Goal: Information Seeking & Learning: Learn about a topic

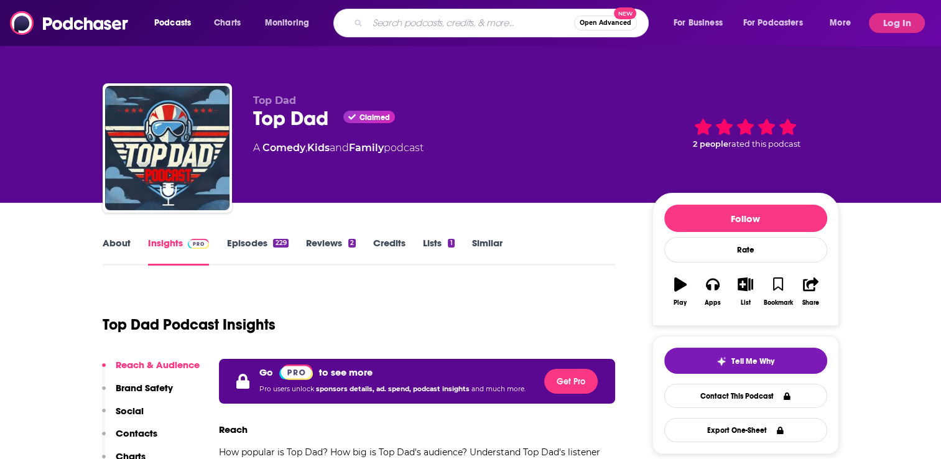
click at [397, 28] on input "Search podcasts, credits, & more..." at bounding box center [471, 23] width 206 height 20
paste input "[PERSON_NAME] Is Fearless"
type input "[PERSON_NAME] Is Fearless"
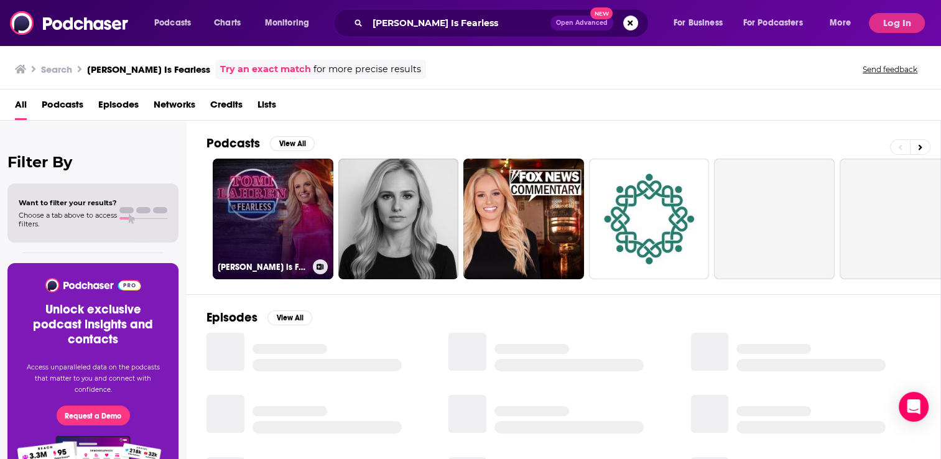
click at [292, 207] on link "[PERSON_NAME] is Fearless" at bounding box center [273, 219] width 121 height 121
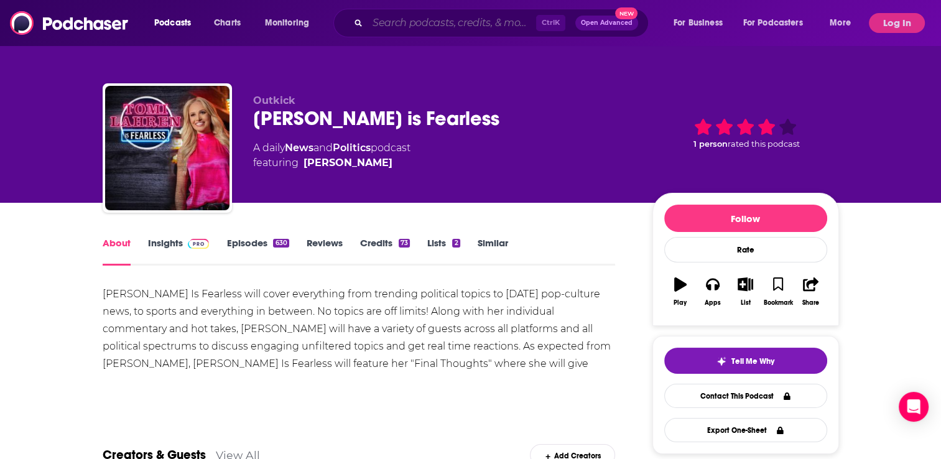
click at [399, 22] on input "Search podcasts, credits, & more..." at bounding box center [452, 23] width 169 height 20
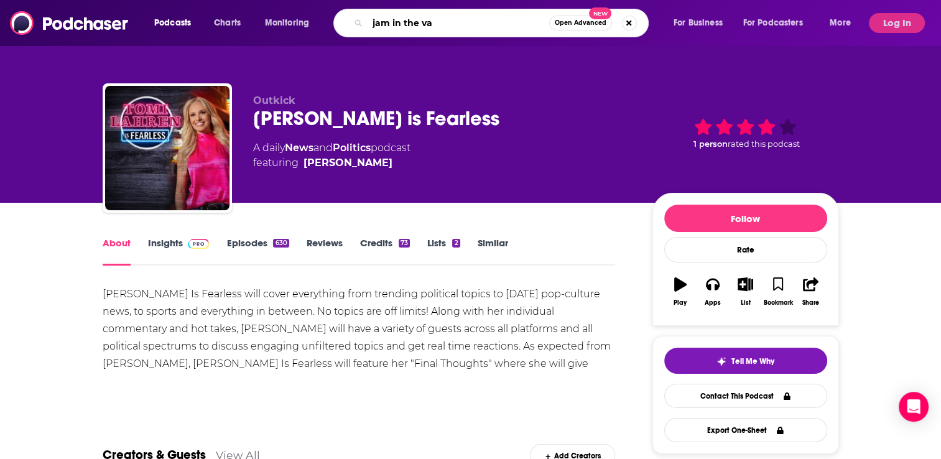
type input "jam in the van"
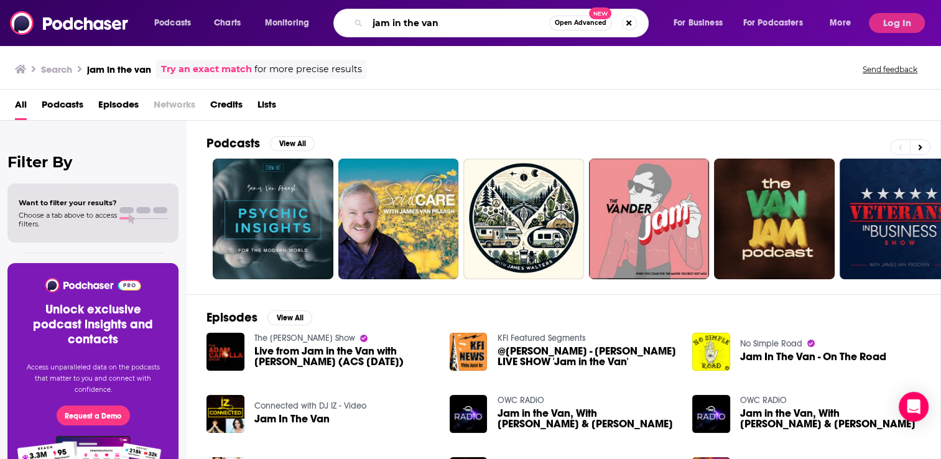
drag, startPoint x: 442, startPoint y: 25, endPoint x: 363, endPoint y: 26, distance: 78.4
click at [363, 26] on div "jam in the van Open Advanced New" at bounding box center [490, 23] width 315 height 29
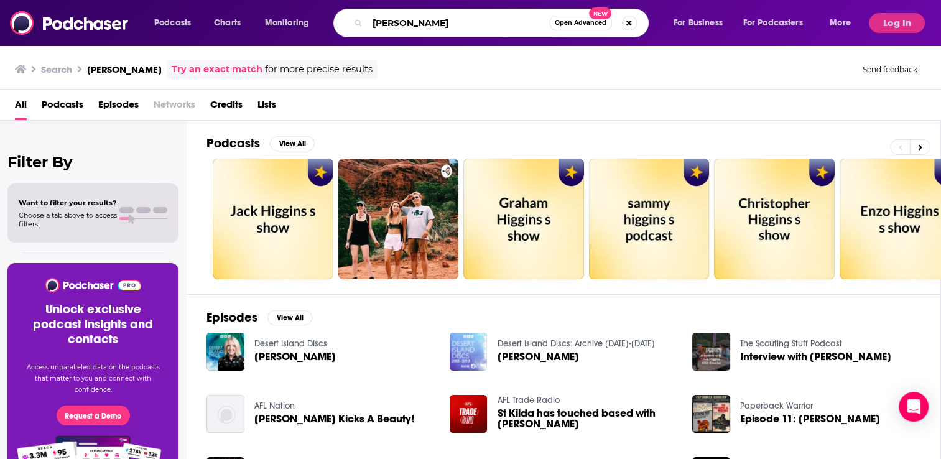
drag, startPoint x: 430, startPoint y: 26, endPoint x: 358, endPoint y: 12, distance: 72.8
click at [358, 13] on div "[PERSON_NAME] Open Advanced New" at bounding box center [490, 23] width 315 height 29
type input "vinyl emergency"
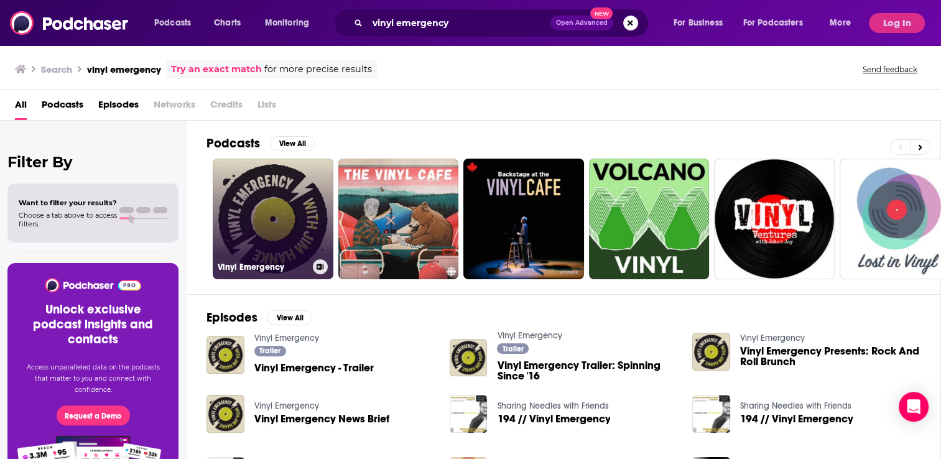
click at [278, 226] on link "Vinyl Emergency" at bounding box center [273, 219] width 121 height 121
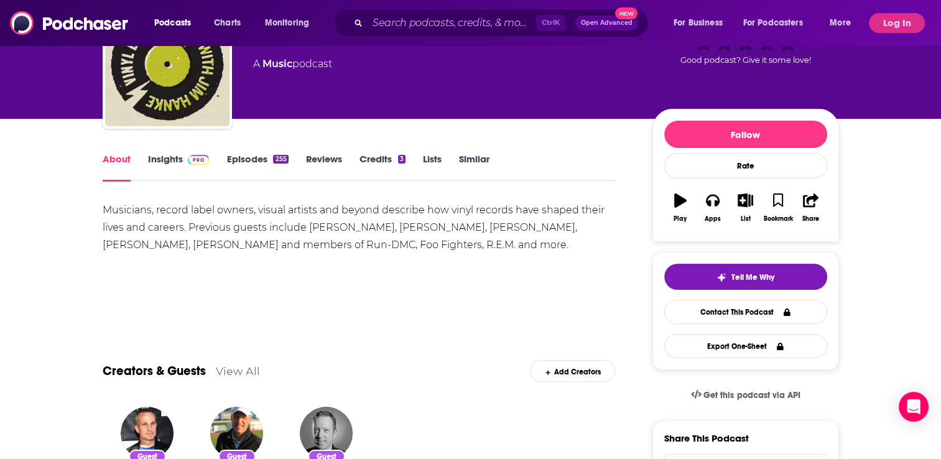
scroll to position [62, 0]
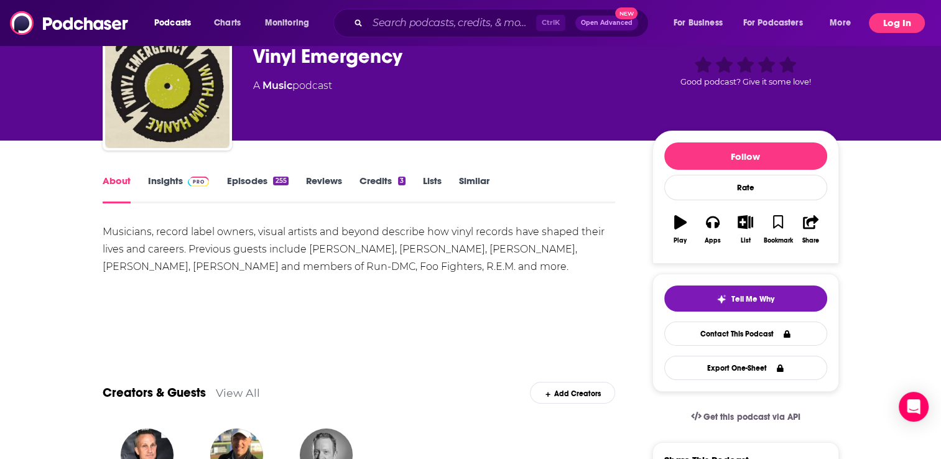
click at [874, 25] on button "Log In" at bounding box center [897, 23] width 56 height 20
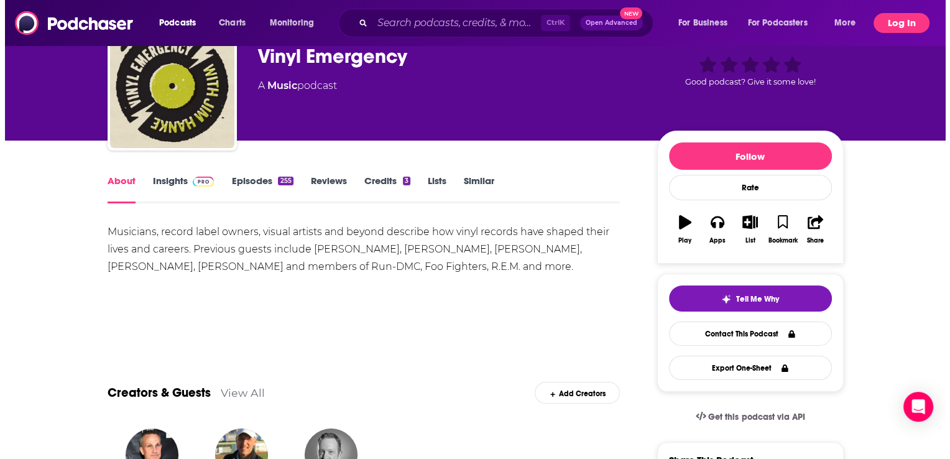
scroll to position [0, 0]
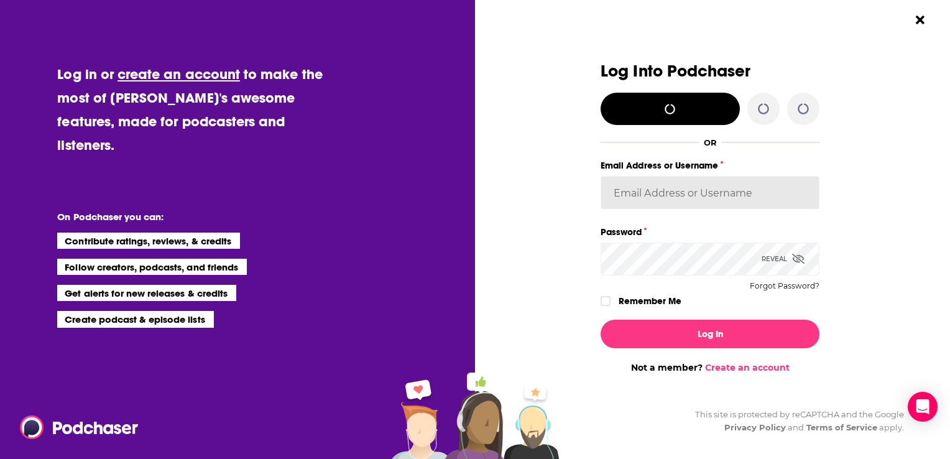
type input "[EMAIL_ADDRESS][DOMAIN_NAME]"
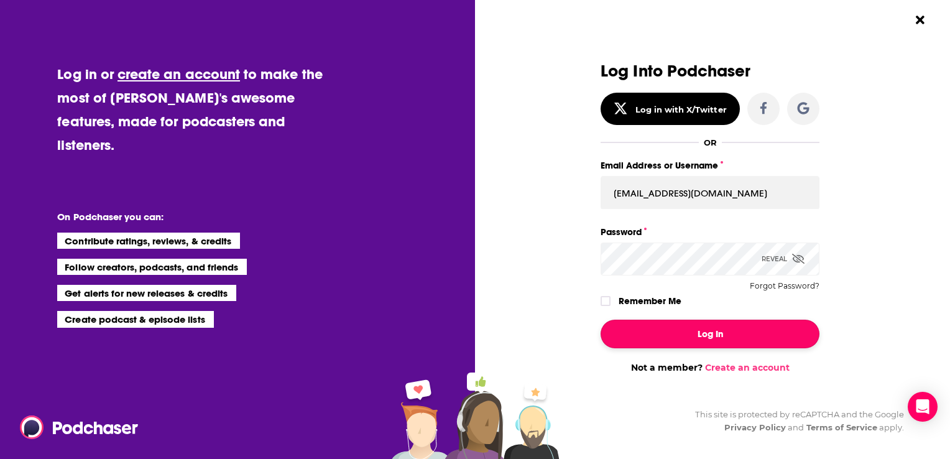
click at [731, 329] on button "Log In" at bounding box center [710, 334] width 219 height 29
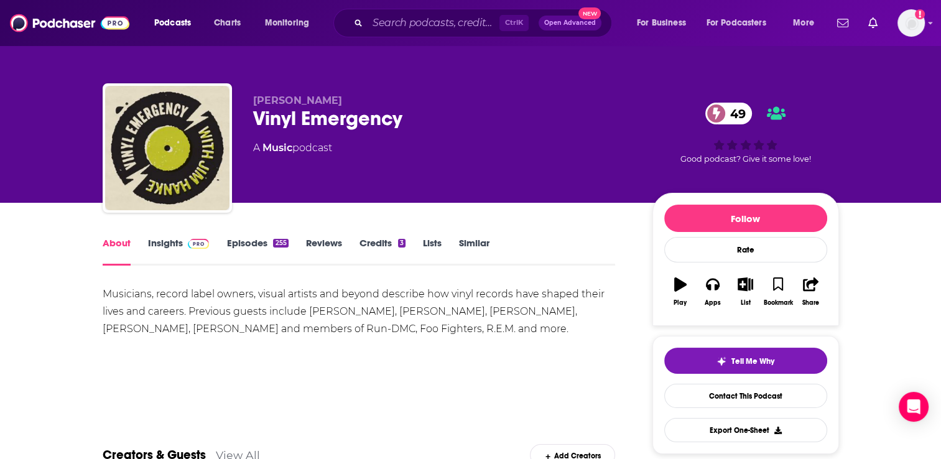
click at [170, 246] on link "Insights" at bounding box center [179, 251] width 62 height 29
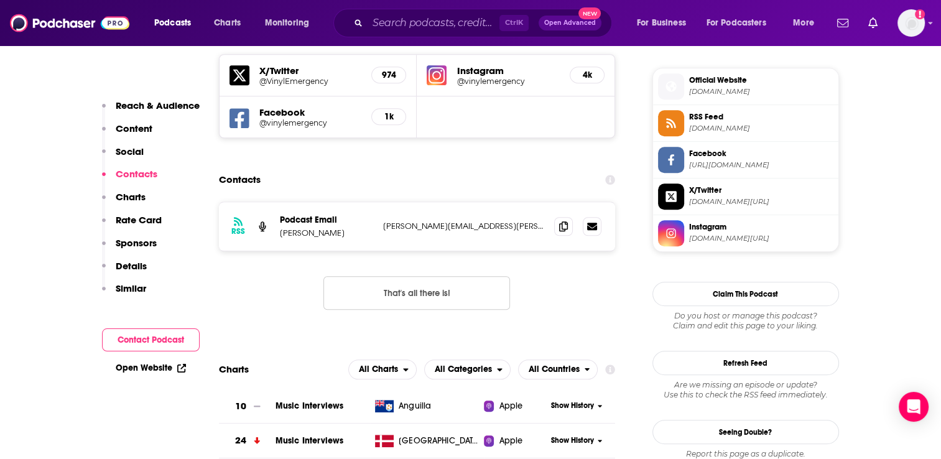
scroll to position [1119, 0]
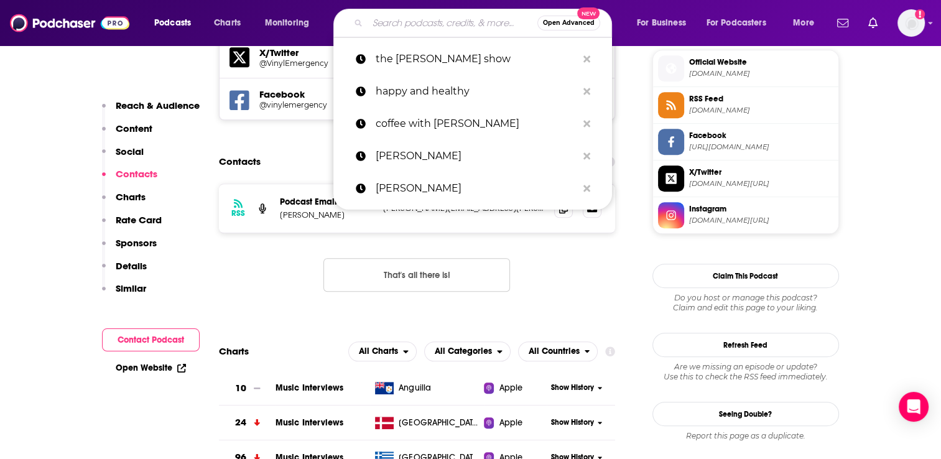
click at [384, 21] on input "Search podcasts, credits, & more..." at bounding box center [453, 23] width 170 height 20
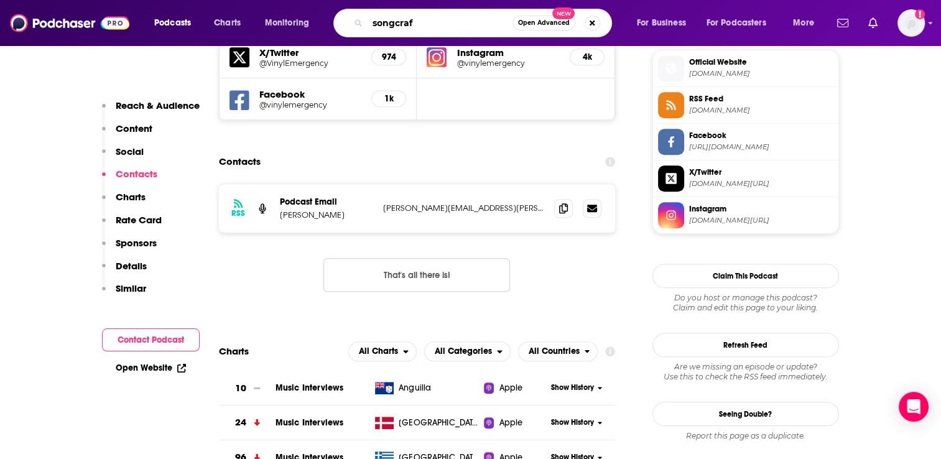
type input "songcraft"
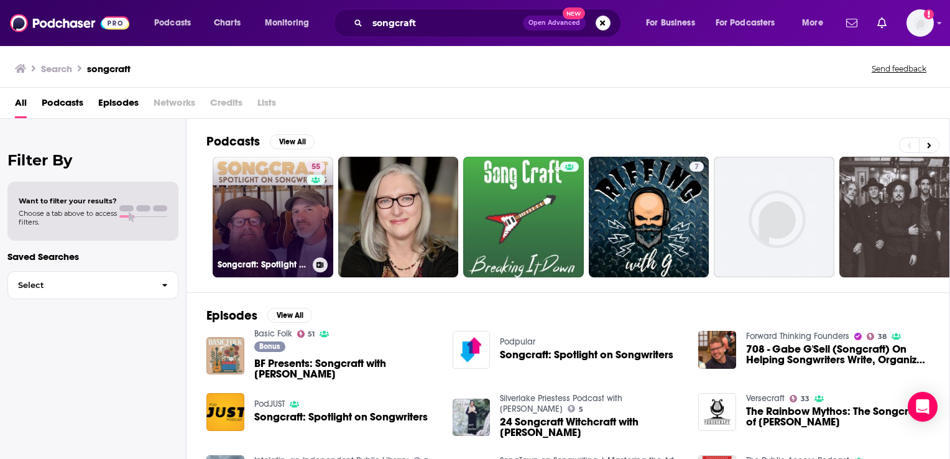
click at [287, 218] on link "55 Songcraft: Spotlight on Songwriters" at bounding box center [273, 217] width 121 height 121
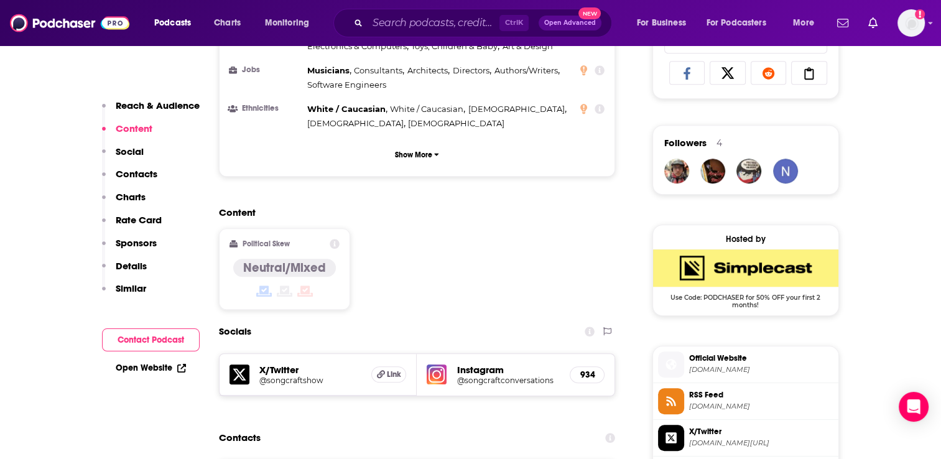
scroll to position [933, 0]
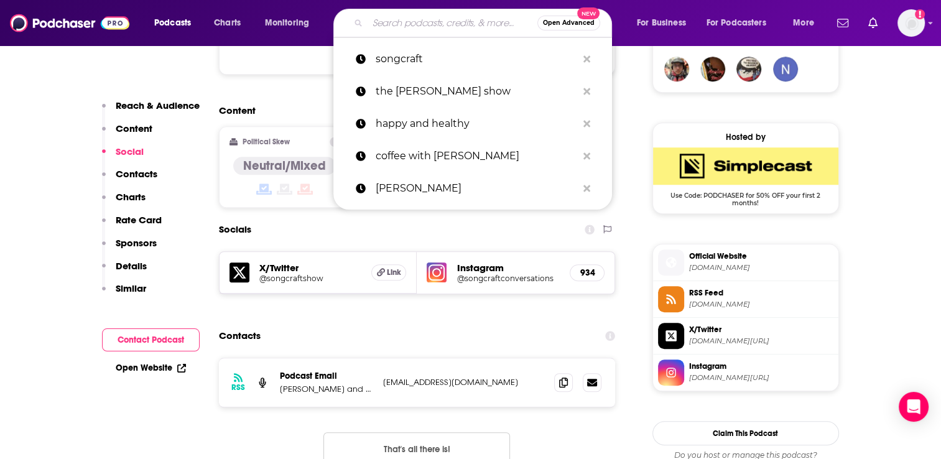
drag, startPoint x: 394, startPoint y: 24, endPoint x: 400, endPoint y: 19, distance: 7.6
click at [395, 22] on input "Search podcasts, credits, & more..." at bounding box center [453, 23] width 170 height 20
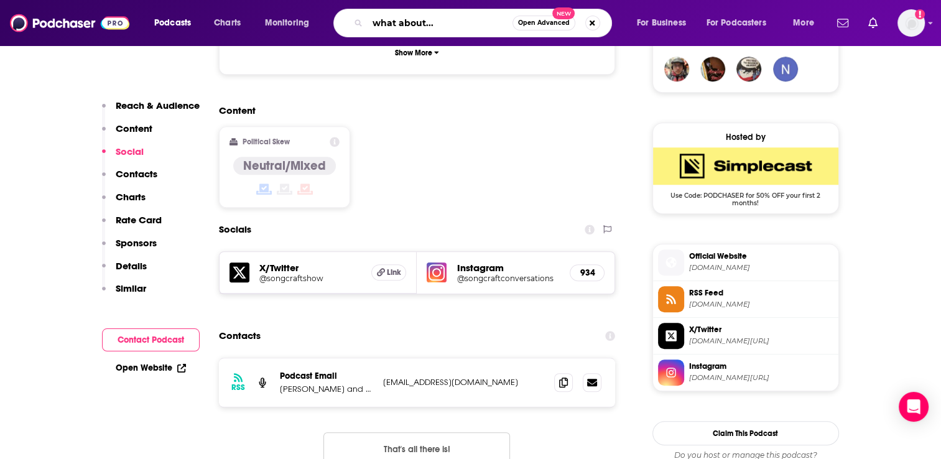
type input "what about...?"
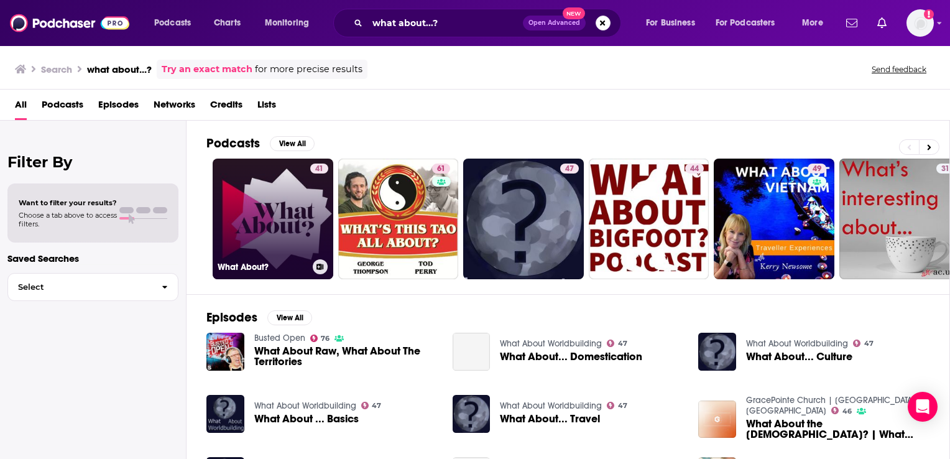
click at [286, 203] on link "41 What About?" at bounding box center [273, 219] width 121 height 121
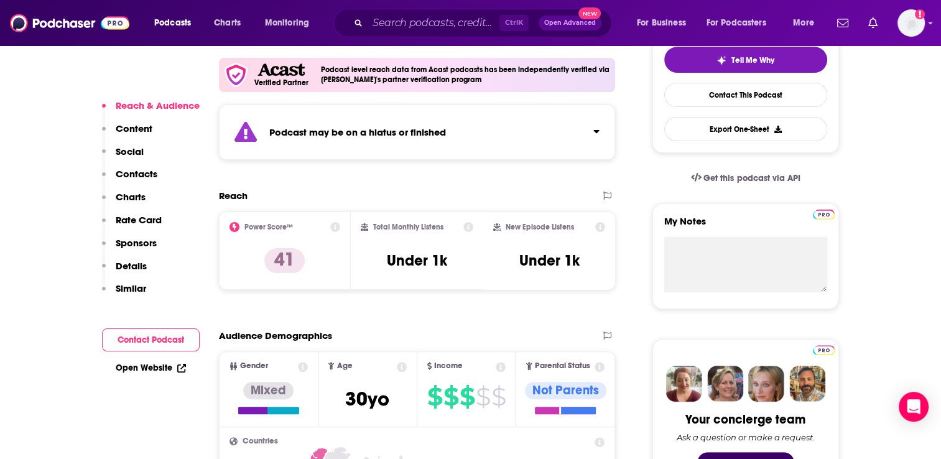
scroll to position [373, 0]
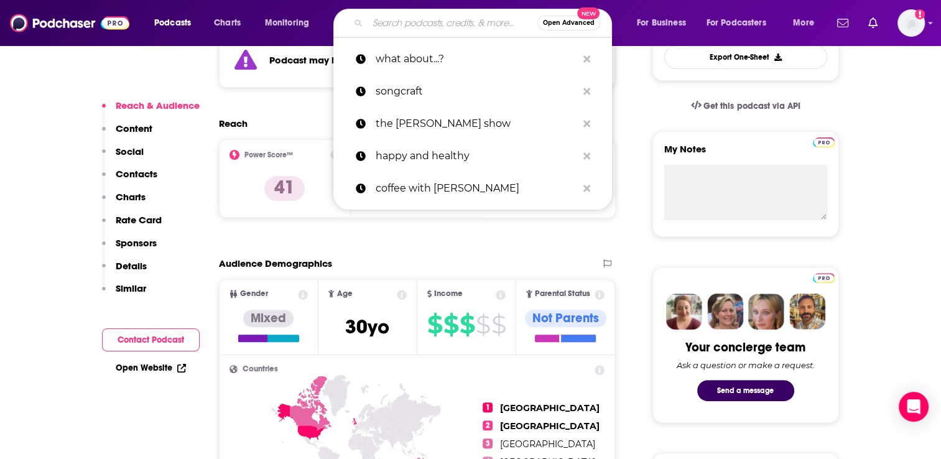
click at [378, 21] on input "Search podcasts, credits, & more..." at bounding box center [453, 23] width 170 height 20
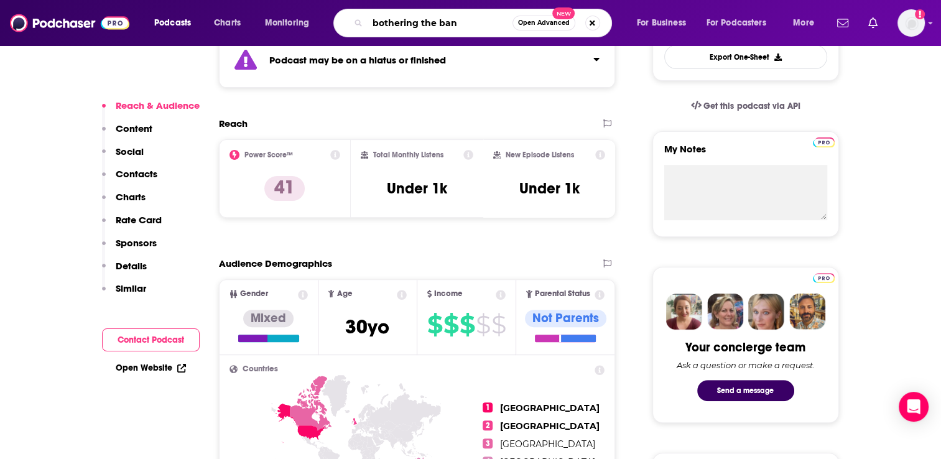
type input "bothering the band"
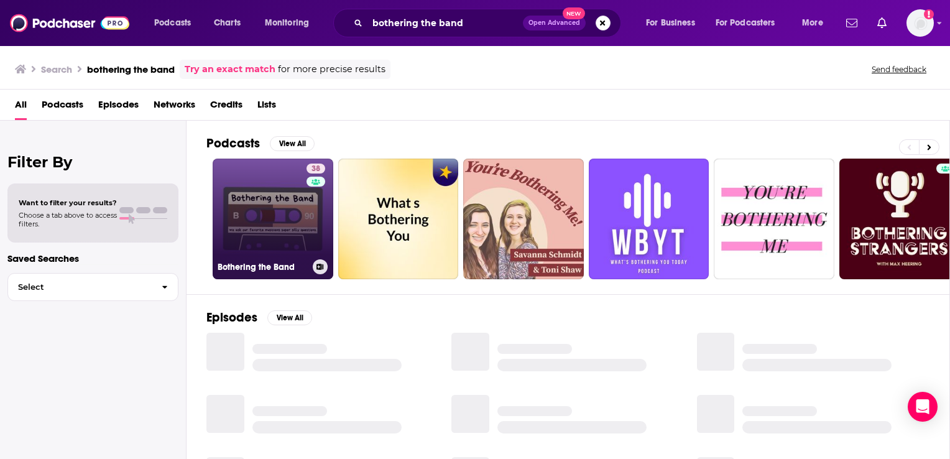
click at [283, 178] on link "38 Bothering the Band" at bounding box center [273, 219] width 121 height 121
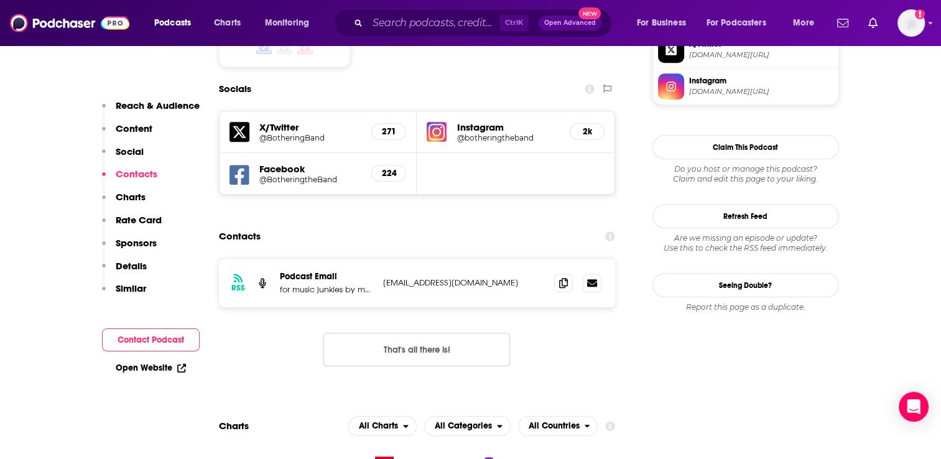
scroll to position [1057, 0]
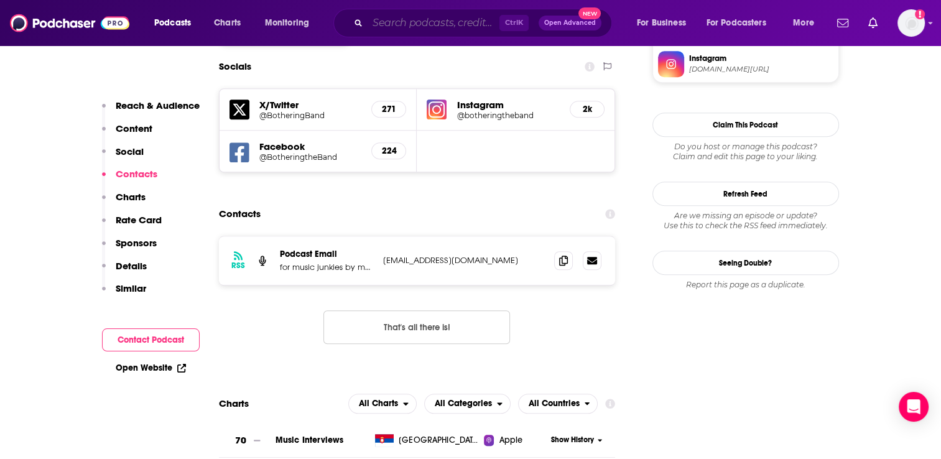
click at [404, 24] on input "Search podcasts, credits, & more..." at bounding box center [434, 23] width 132 height 20
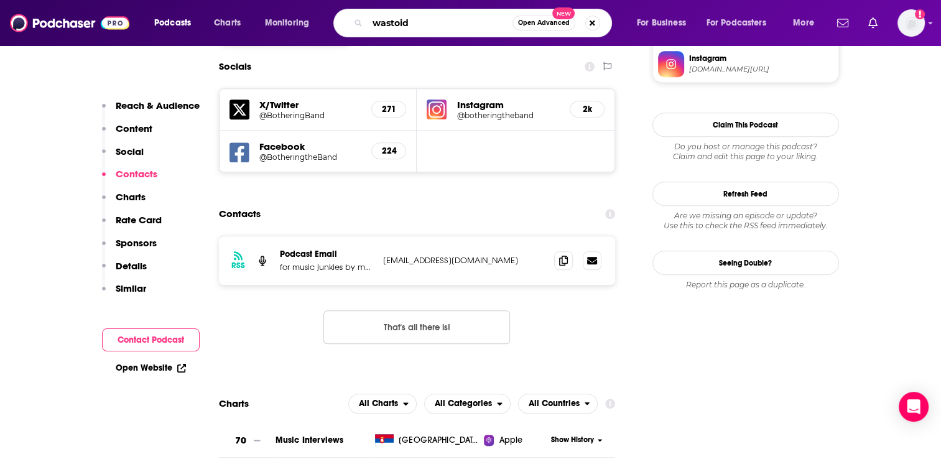
type input "wastoids"
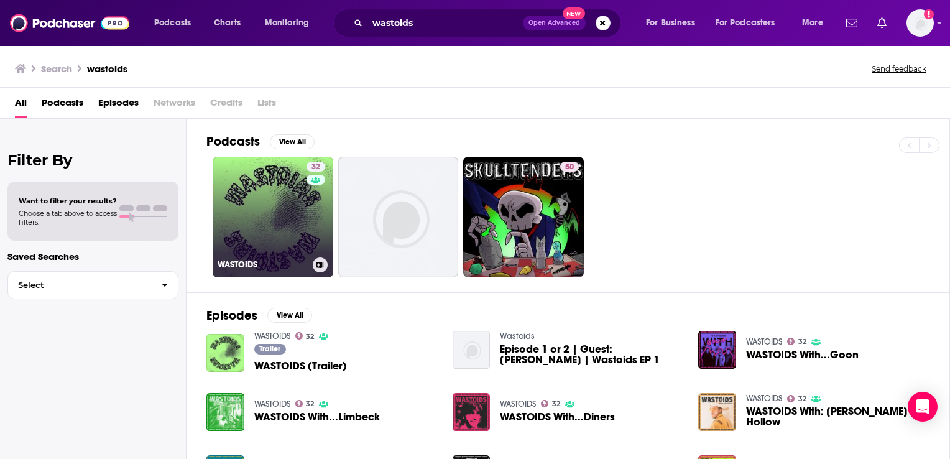
click at [284, 203] on link "32 WASTOIDS" at bounding box center [273, 217] width 121 height 121
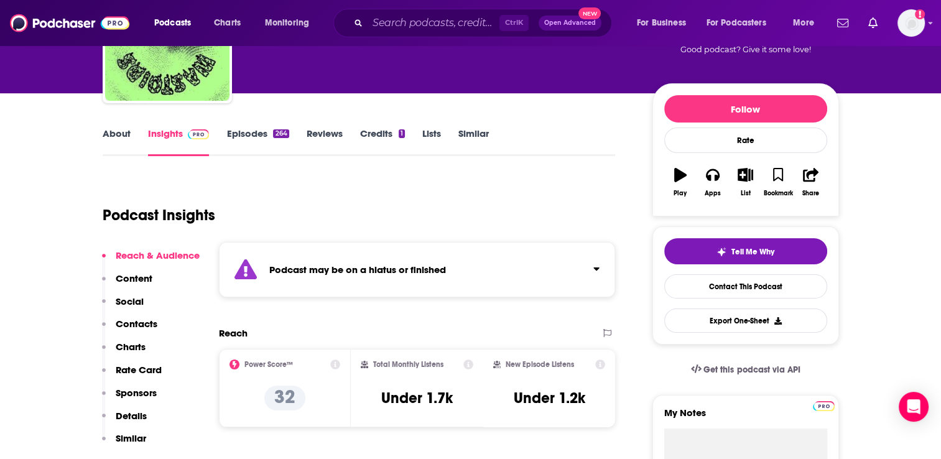
scroll to position [124, 0]
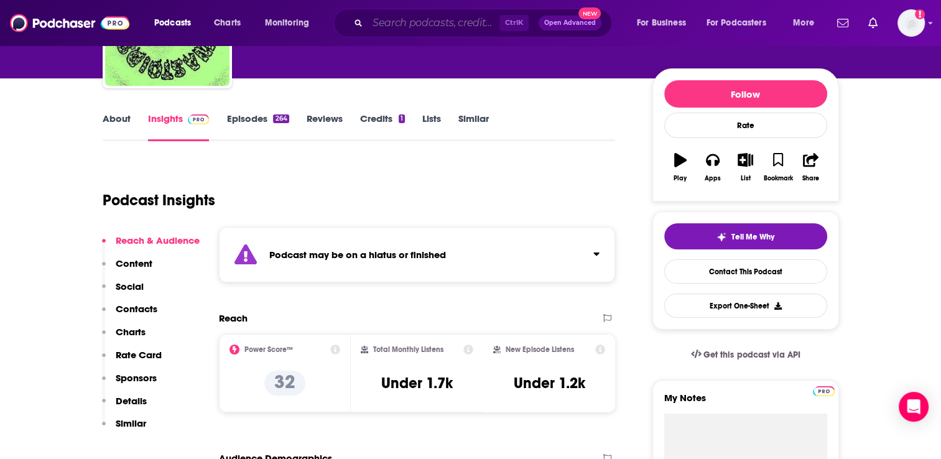
click at [392, 23] on input "Search podcasts, credits, & more..." at bounding box center [434, 23] width 132 height 20
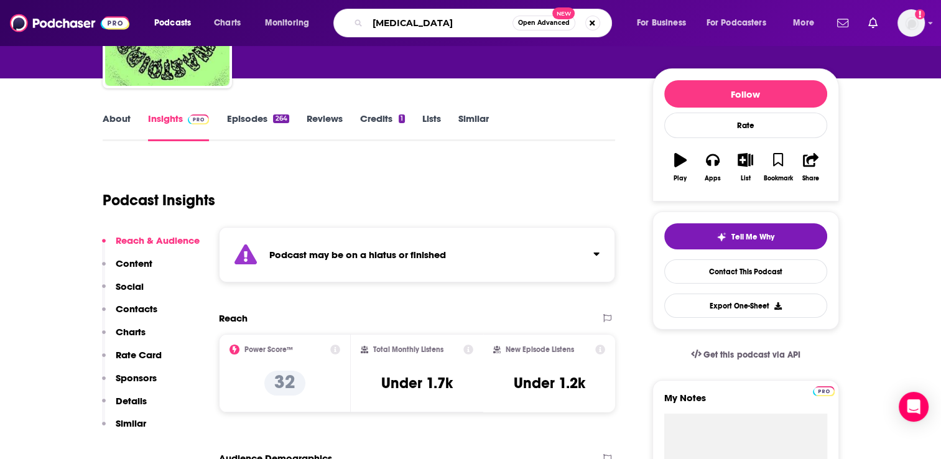
type input "essential [MEDICAL_DATA]"
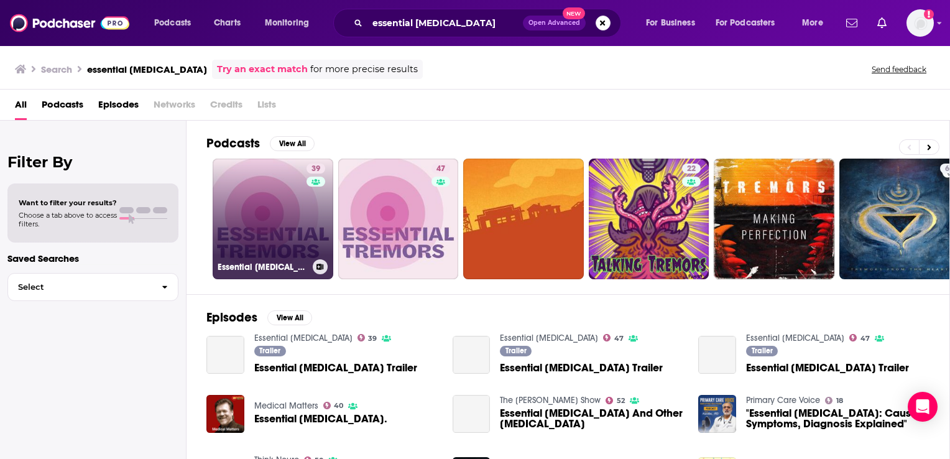
click at [287, 185] on link "39 Essential [MEDICAL_DATA]" at bounding box center [273, 219] width 121 height 121
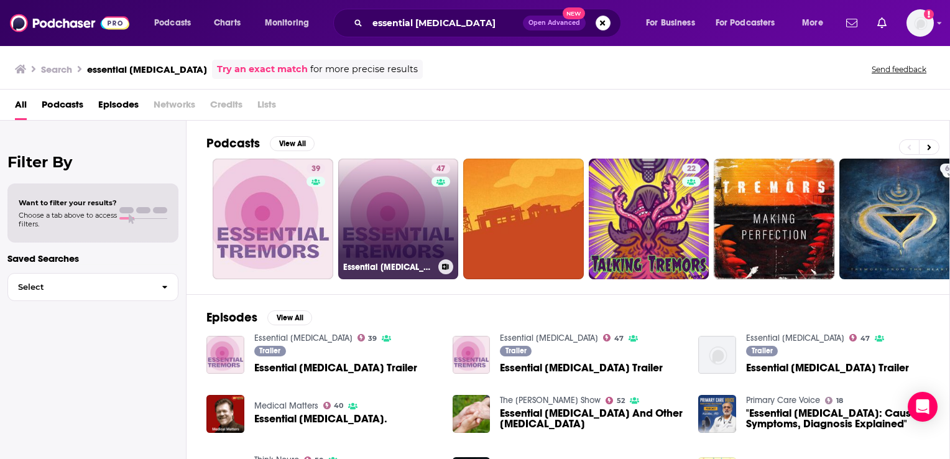
click at [410, 215] on link "47 Essential [MEDICAL_DATA]" at bounding box center [398, 219] width 121 height 121
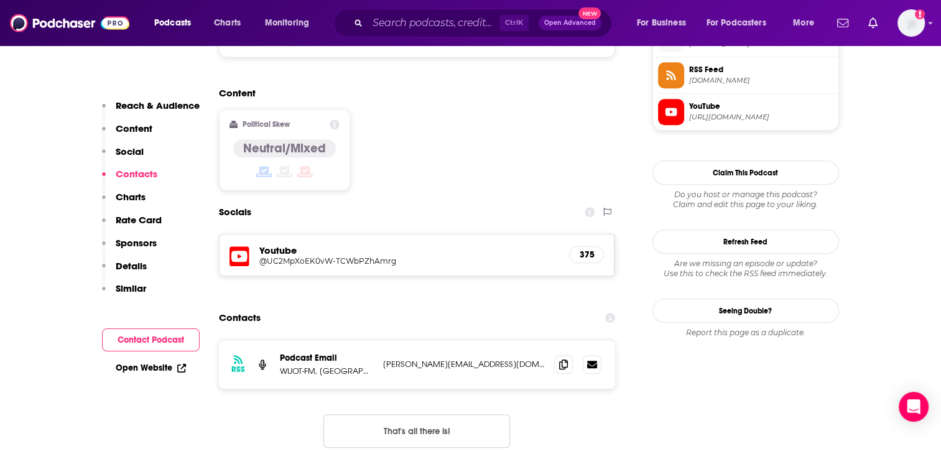
scroll to position [995, 0]
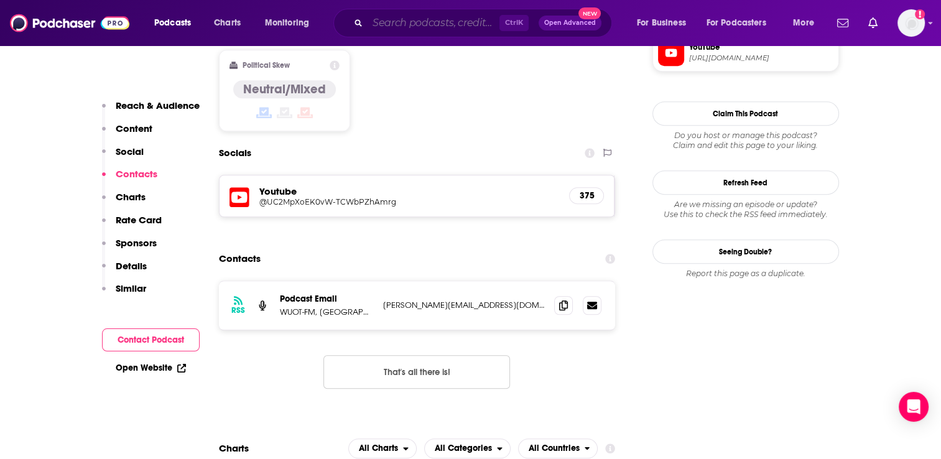
click at [399, 15] on input "Search podcasts, credits, & more..." at bounding box center [434, 23] width 132 height 20
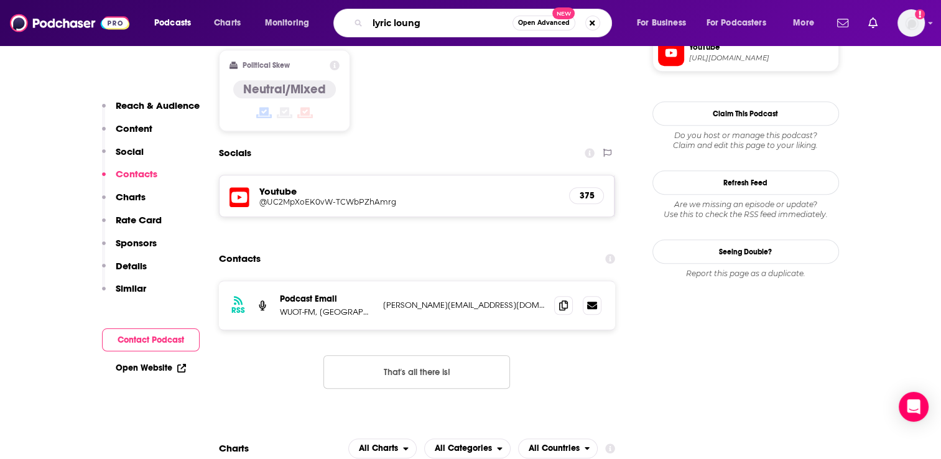
type input "lyric lounge"
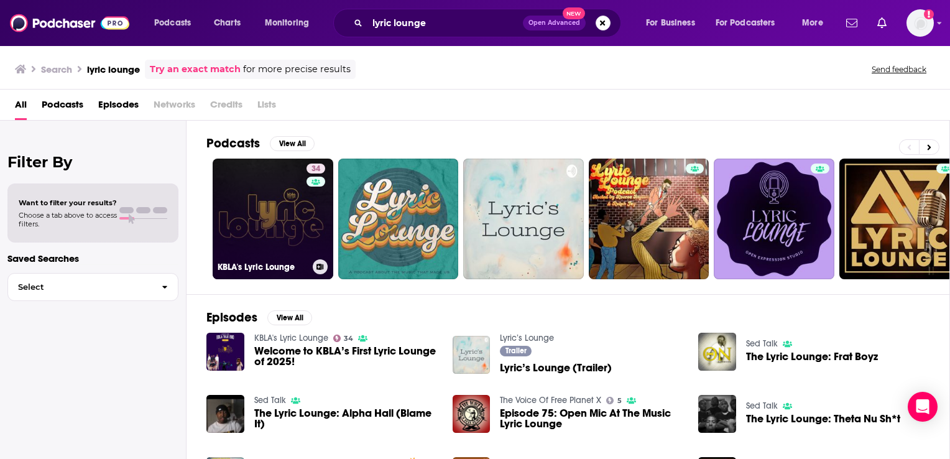
click at [284, 192] on link "34 KBLA's Lyric Lounge" at bounding box center [273, 219] width 121 height 121
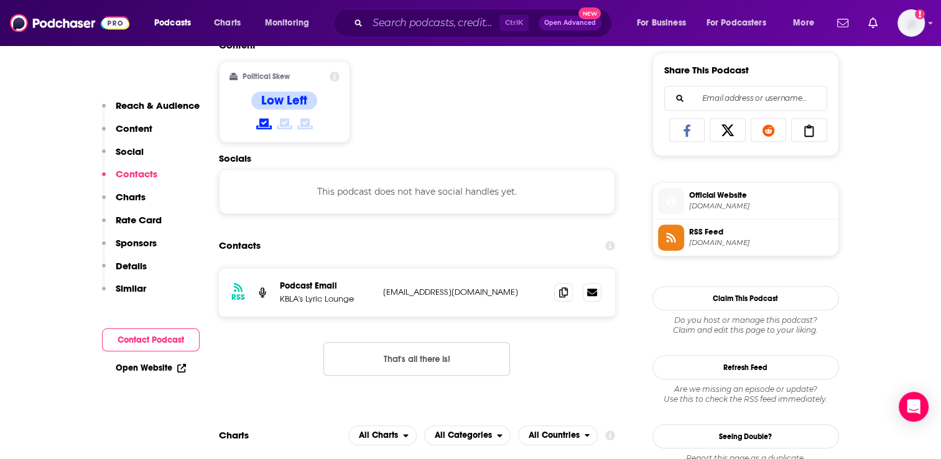
scroll to position [808, 0]
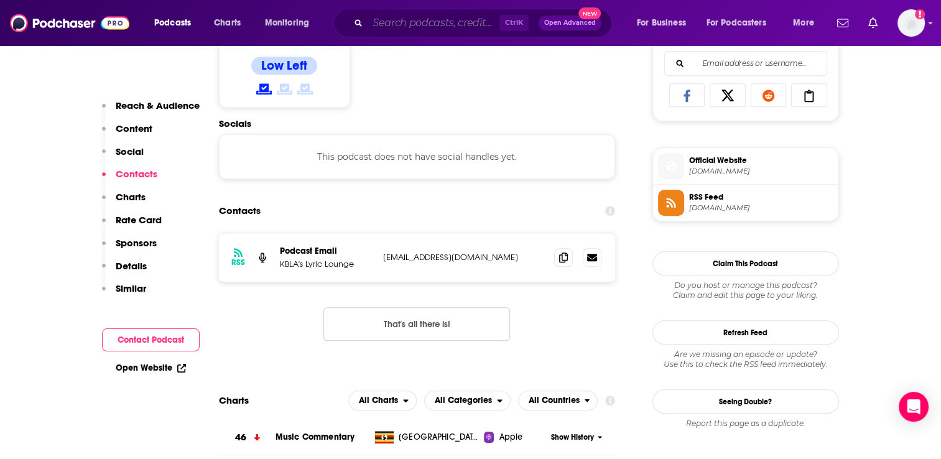
click at [405, 22] on input "Search podcasts, credits, & more..." at bounding box center [434, 23] width 132 height 20
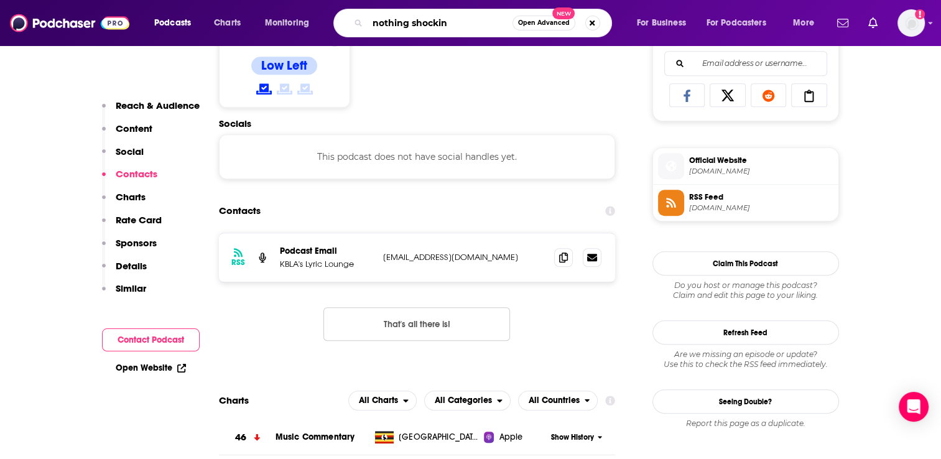
type input "nothing shocking"
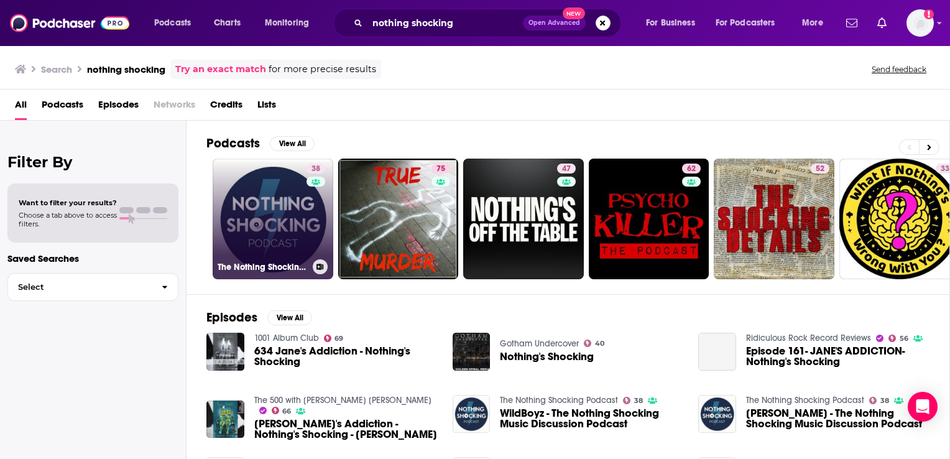
click at [279, 225] on link "38 The Nothing Shocking Podcast" at bounding box center [273, 219] width 121 height 121
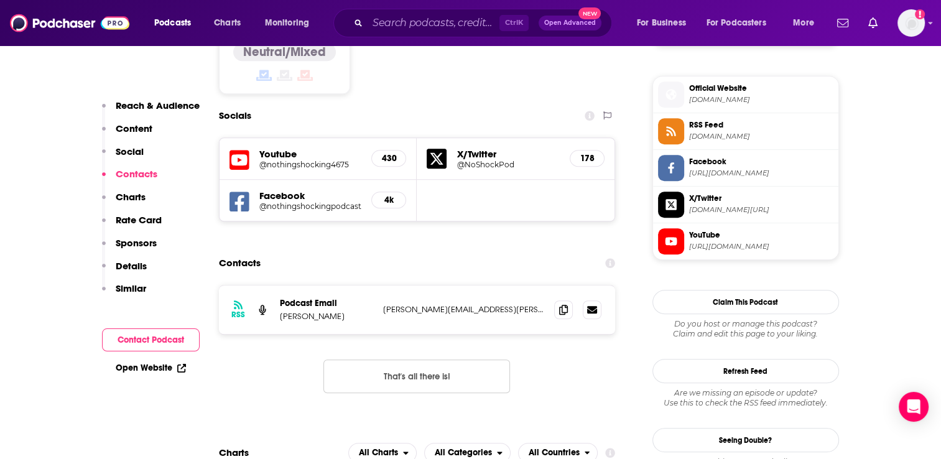
scroll to position [995, 0]
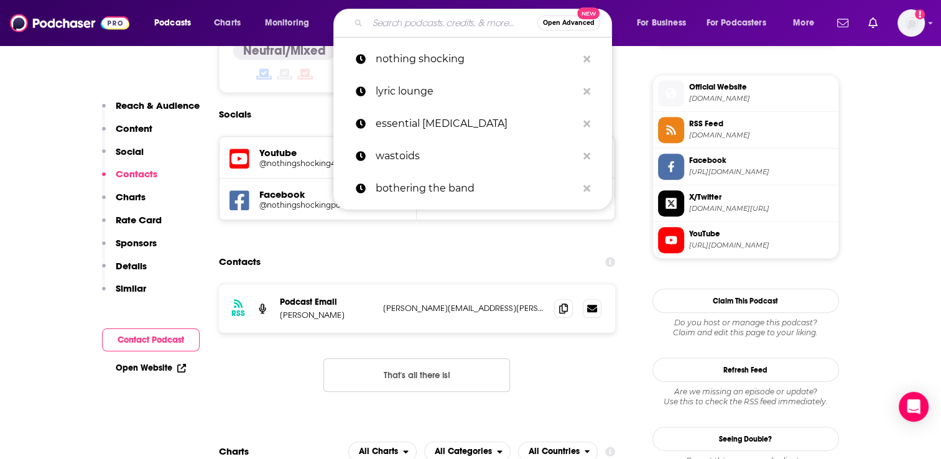
click at [396, 27] on input "Search podcasts, credits, & more..." at bounding box center [453, 23] width 170 height 20
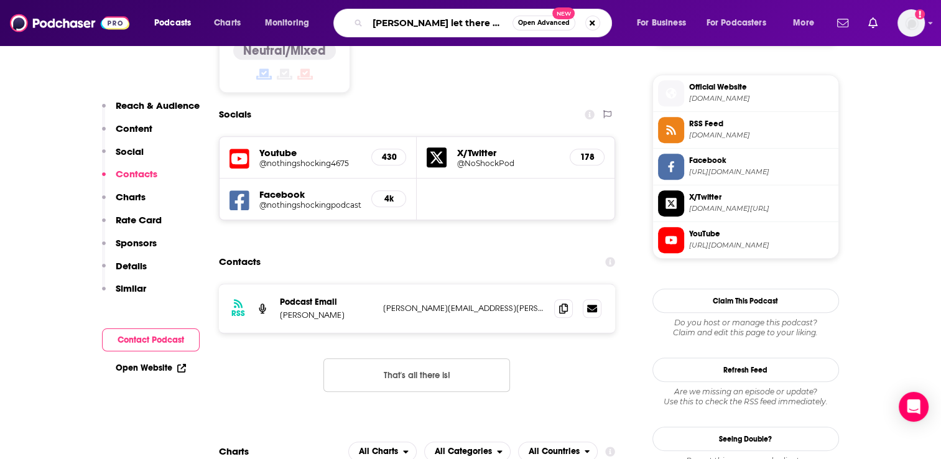
type input "[PERSON_NAME] let there be talk"
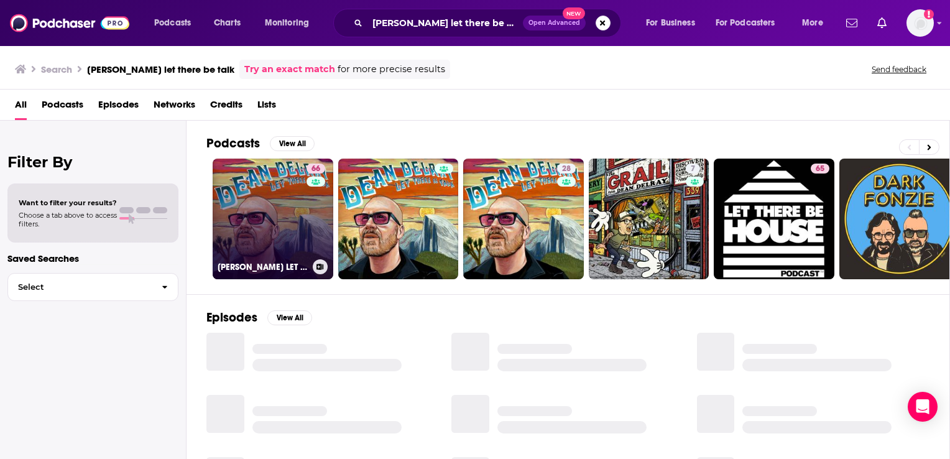
click at [277, 215] on link "66 [PERSON_NAME] LET THERE BE TALK" at bounding box center [273, 219] width 121 height 121
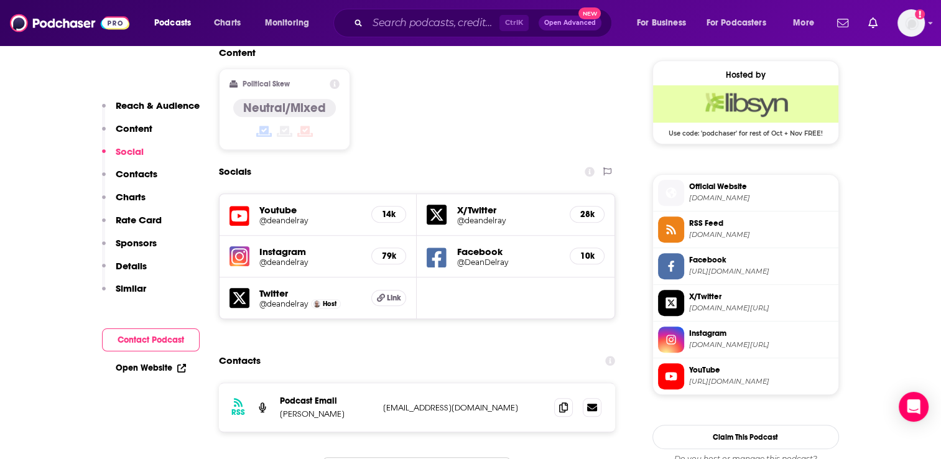
scroll to position [1057, 0]
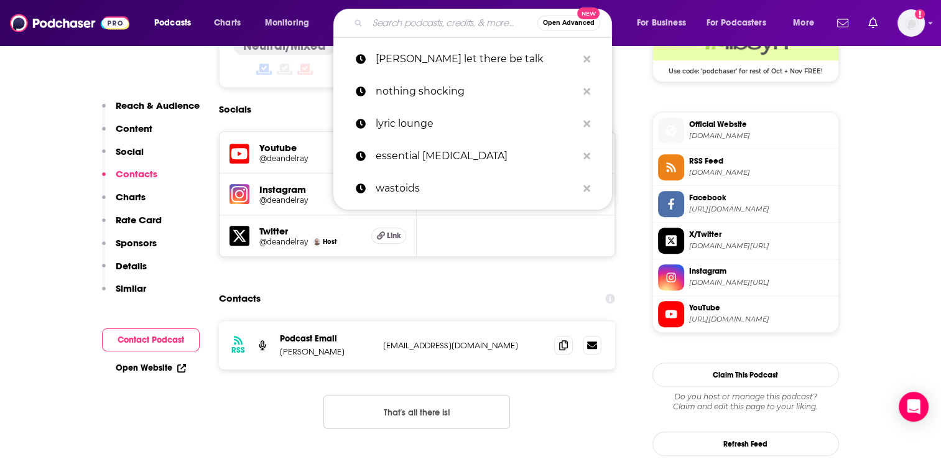
click at [386, 21] on input "Search podcasts, credits, & more..." at bounding box center [453, 23] width 170 height 20
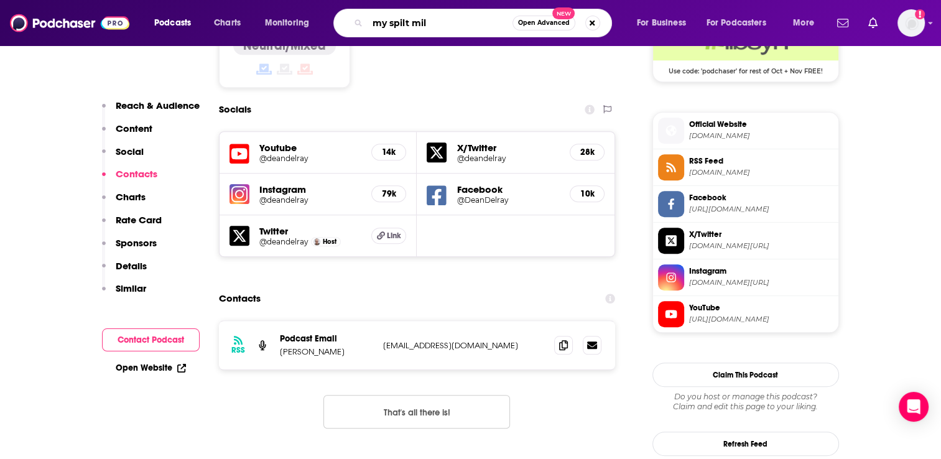
type input "my spilt milk"
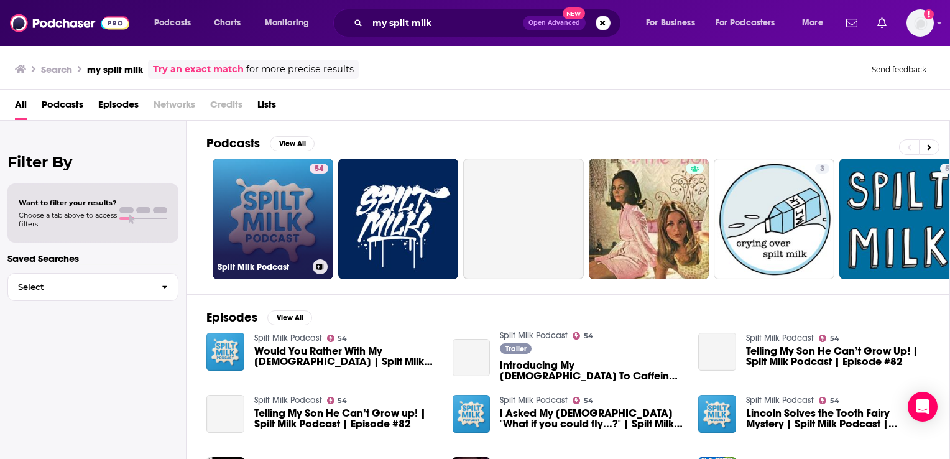
click at [289, 211] on link "54 Spilt Milk Podcast" at bounding box center [273, 219] width 121 height 121
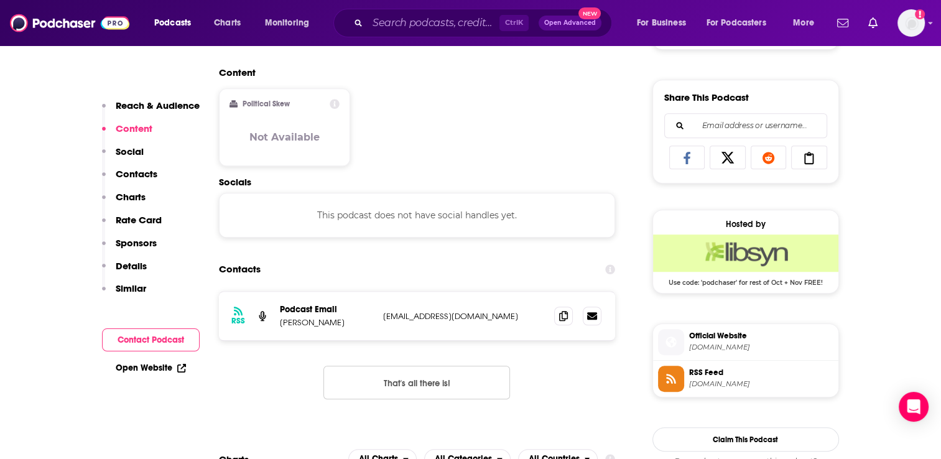
scroll to position [435, 0]
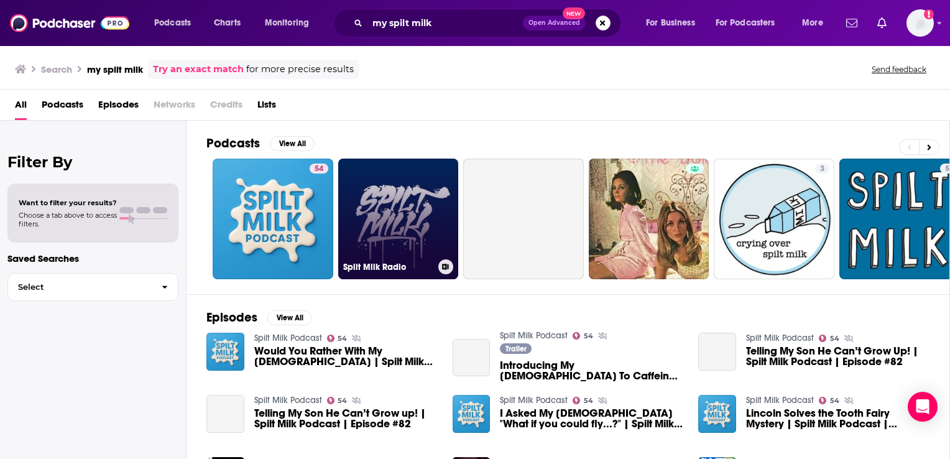
click at [397, 239] on link "Spilt Milk Radio" at bounding box center [398, 219] width 121 height 121
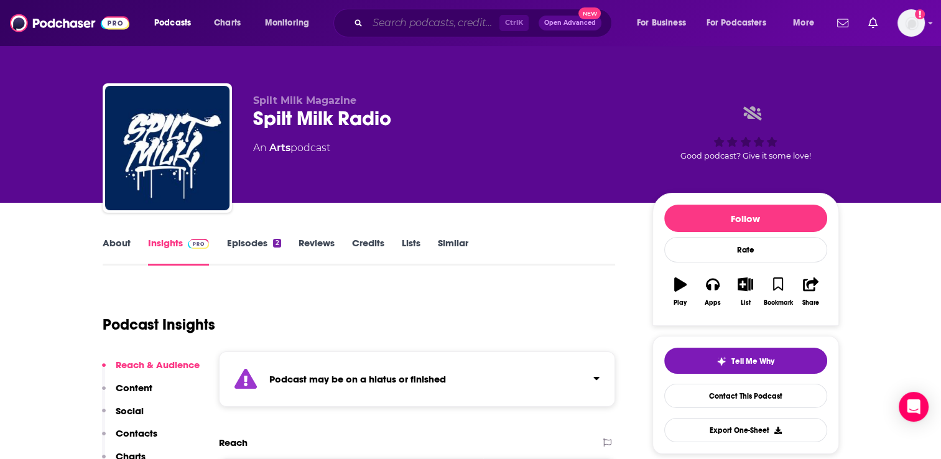
drag, startPoint x: 388, startPoint y: 27, endPoint x: 393, endPoint y: 22, distance: 6.6
click at [389, 26] on input "Search podcasts, credits, & more..." at bounding box center [434, 23] width 132 height 20
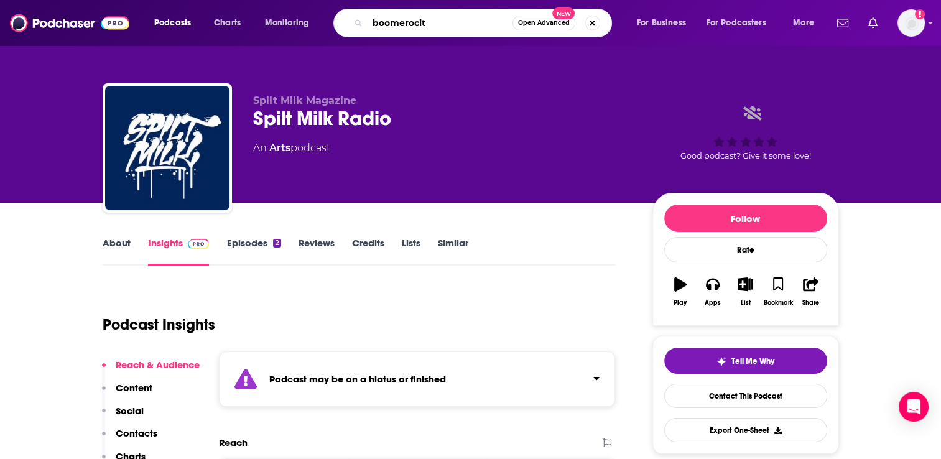
type input "boomerocity"
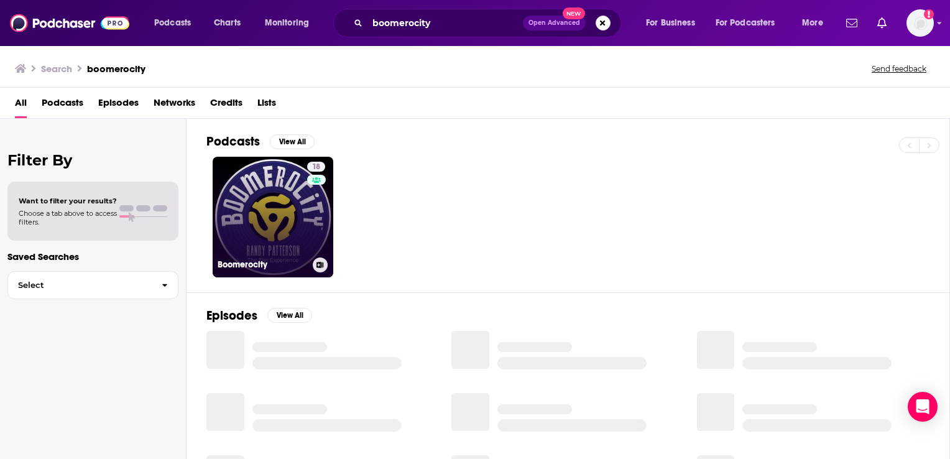
click at [287, 206] on link "18 Boomerocity" at bounding box center [273, 217] width 121 height 121
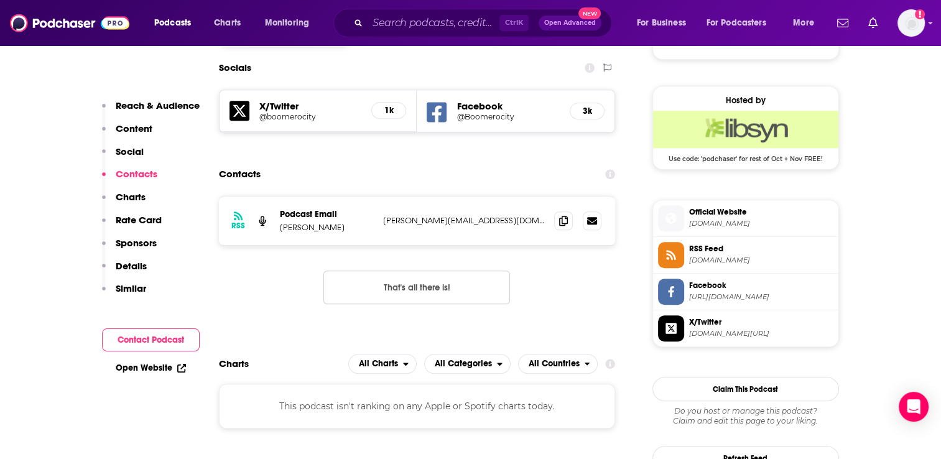
scroll to position [871, 0]
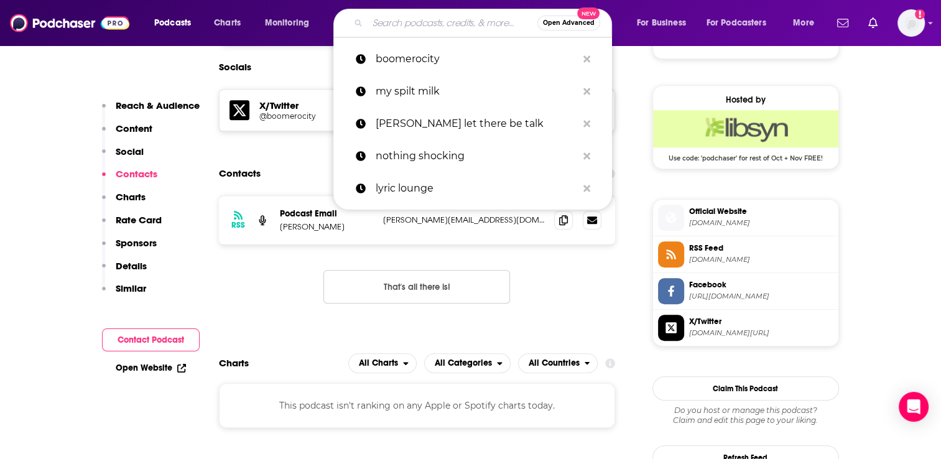
drag, startPoint x: 407, startPoint y: 27, endPoint x: 412, endPoint y: 22, distance: 6.6
click at [408, 25] on input "Search podcasts, credits, & more..." at bounding box center [453, 23] width 170 height 20
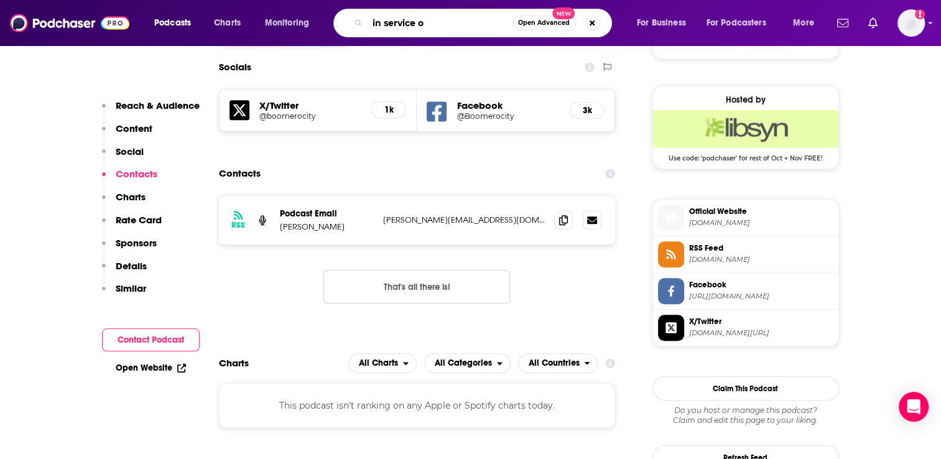
type input "in service od"
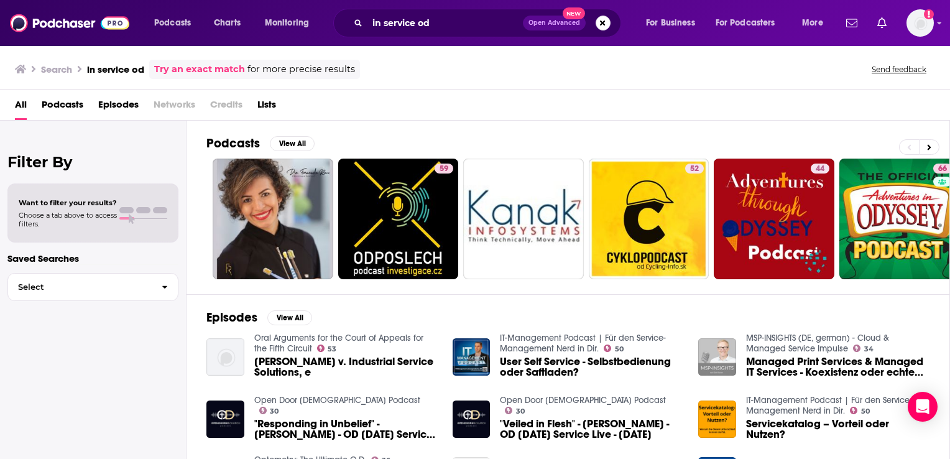
click at [445, 12] on div "in service od Open Advanced New" at bounding box center [477, 23] width 288 height 29
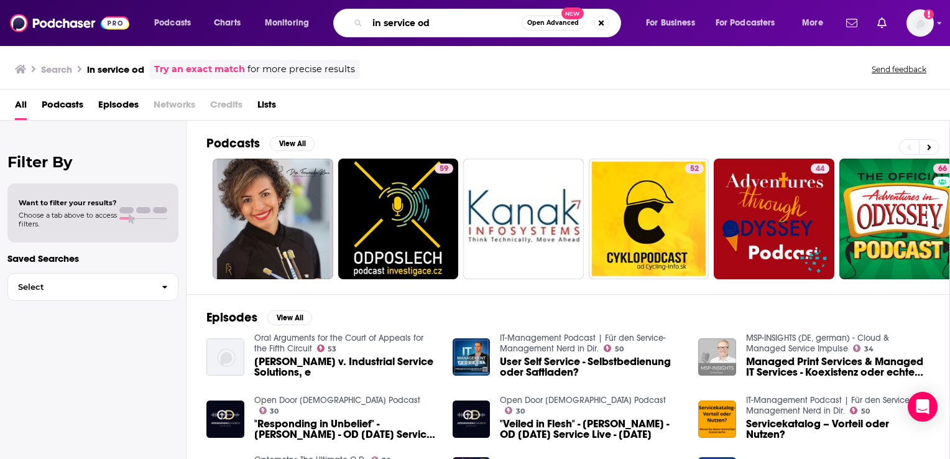
click at [440, 17] on input "in service od" at bounding box center [445, 23] width 154 height 20
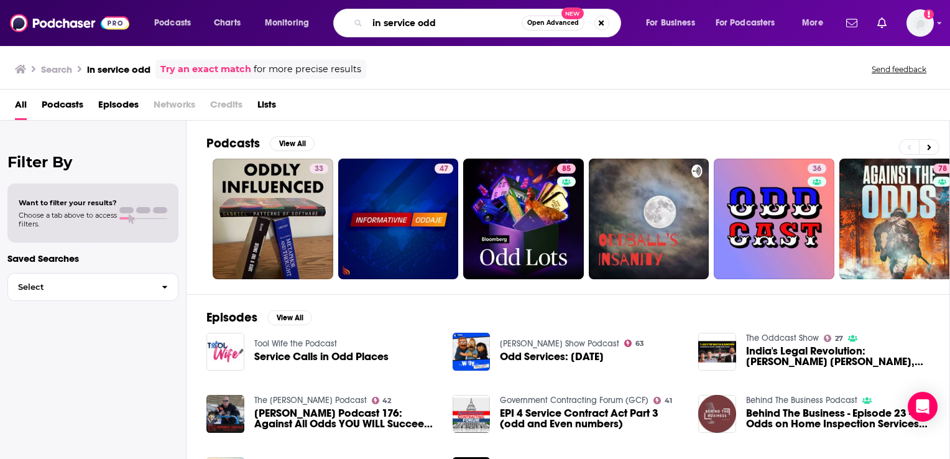
click at [392, 23] on input "in service odd" at bounding box center [445, 23] width 154 height 20
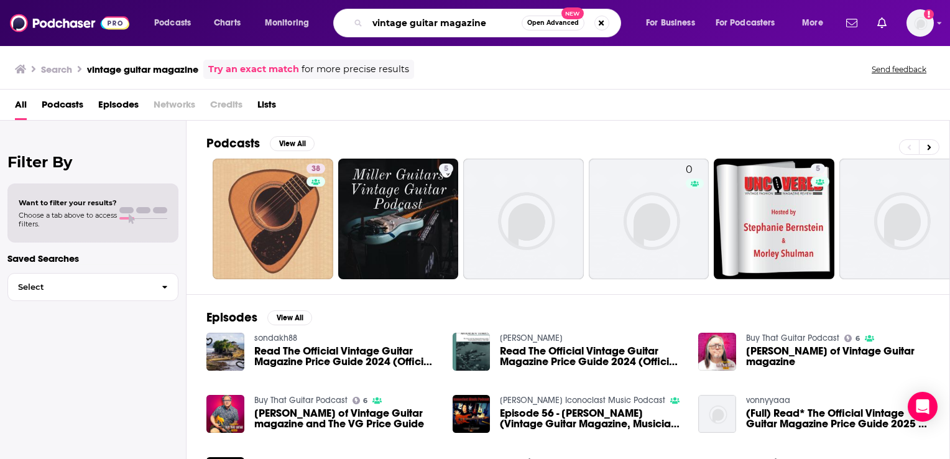
click at [460, 22] on input "vintage guitar magazine" at bounding box center [445, 23] width 154 height 20
type input "vintage guitar"
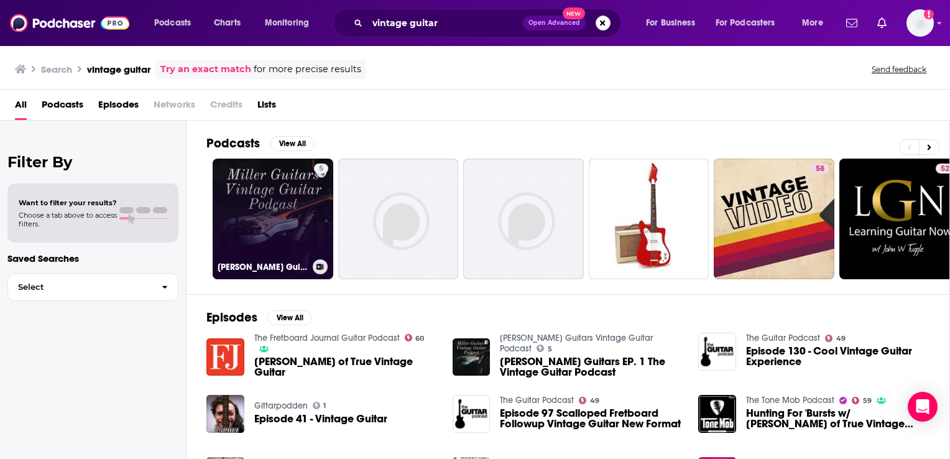
click at [276, 211] on link "5 [PERSON_NAME] Guitars Vintage Guitar Podcast" at bounding box center [273, 219] width 121 height 121
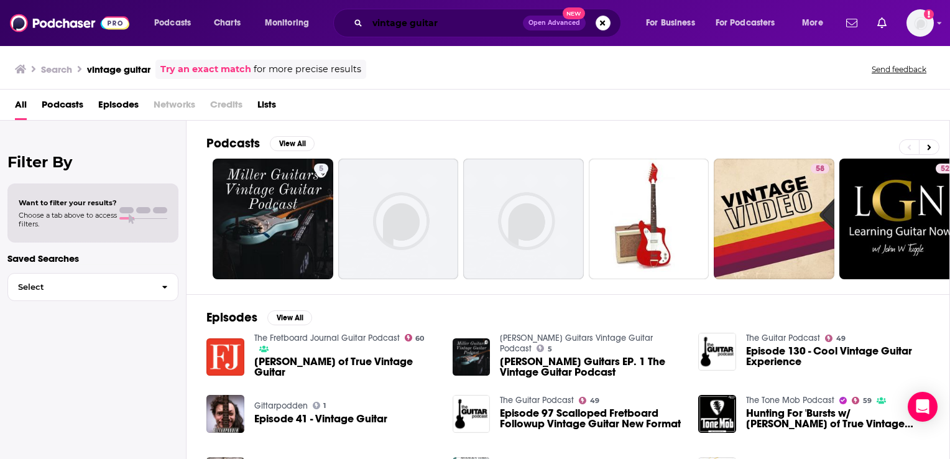
click at [442, 21] on input "vintage guitar" at bounding box center [445, 23] width 155 height 20
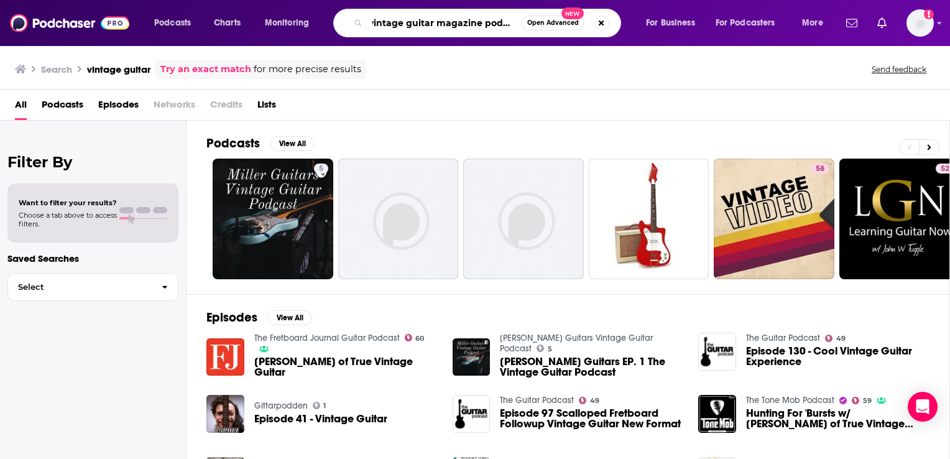
scroll to position [0, 7]
type input "vintage guitar magazine podcast"
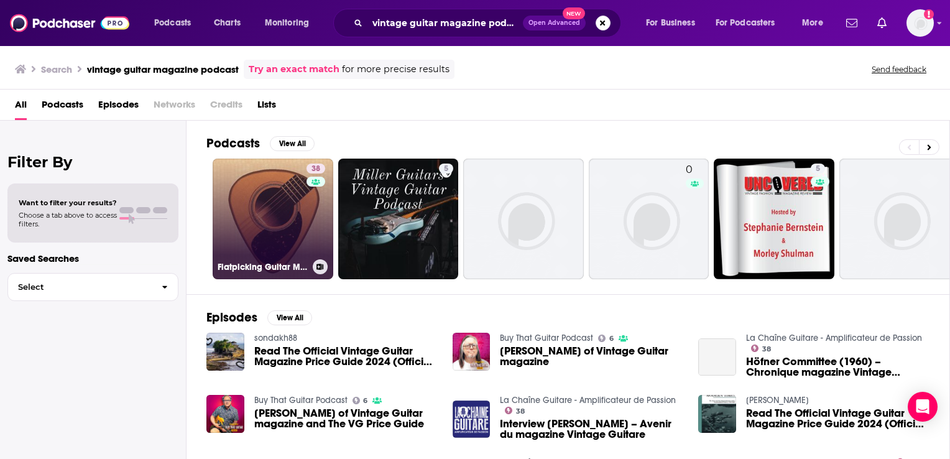
click at [291, 227] on link "38 Flatpicking Guitar Magazine's Podcast" at bounding box center [273, 219] width 121 height 121
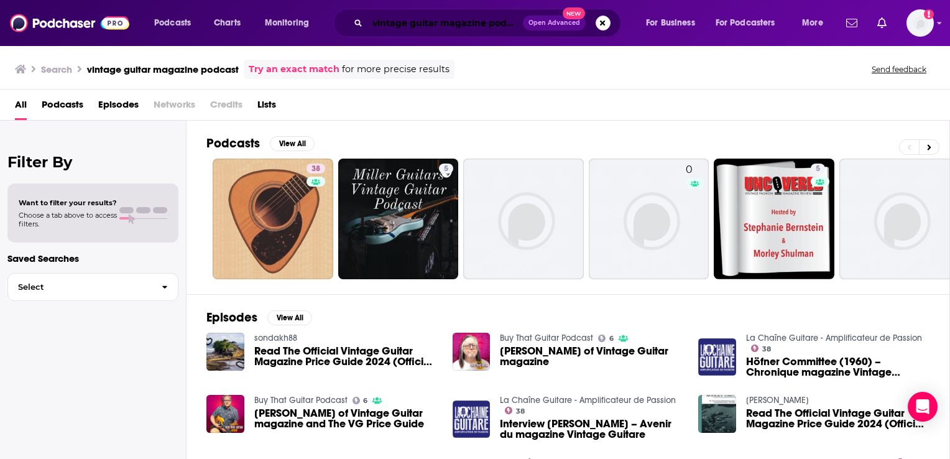
click at [399, 19] on input "vintage guitar magazine podcast" at bounding box center [445, 23] width 155 height 20
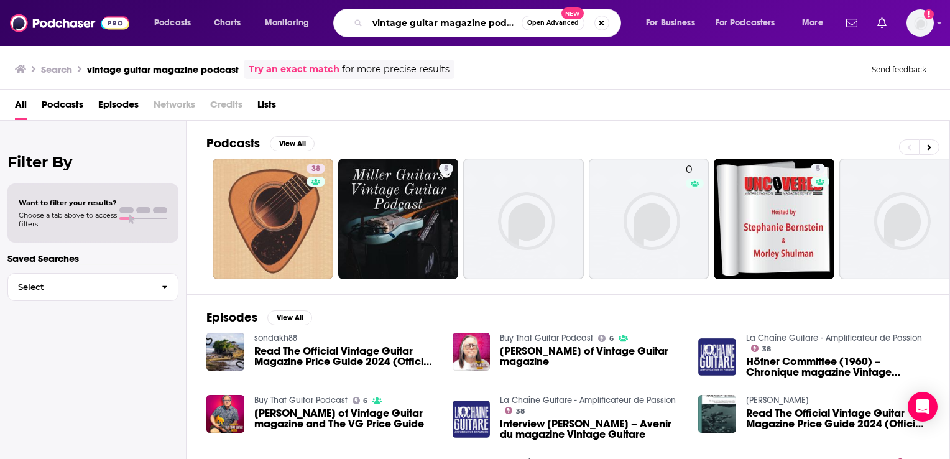
click at [399, 19] on input "vintage guitar magazine podcast" at bounding box center [445, 23] width 154 height 20
type input "are we on air"
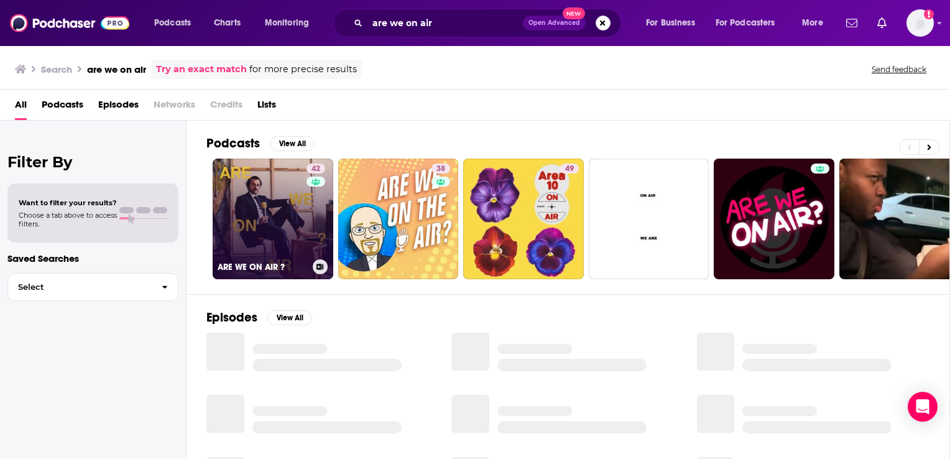
click at [295, 220] on link "42 ARE WE ON AIR ?" at bounding box center [273, 219] width 121 height 121
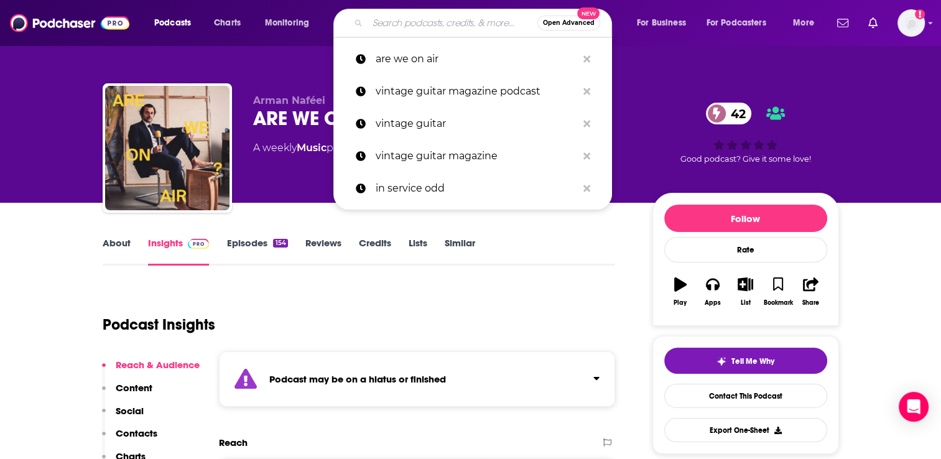
click at [422, 27] on input "Search podcasts, credits, & more..." at bounding box center [453, 23] width 170 height 20
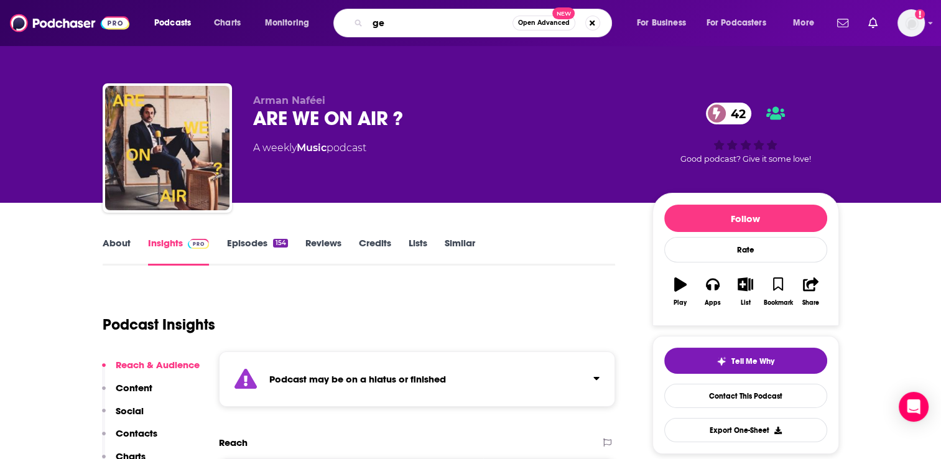
type input "g"
type input "jet talk with [PERSON_NAME]"
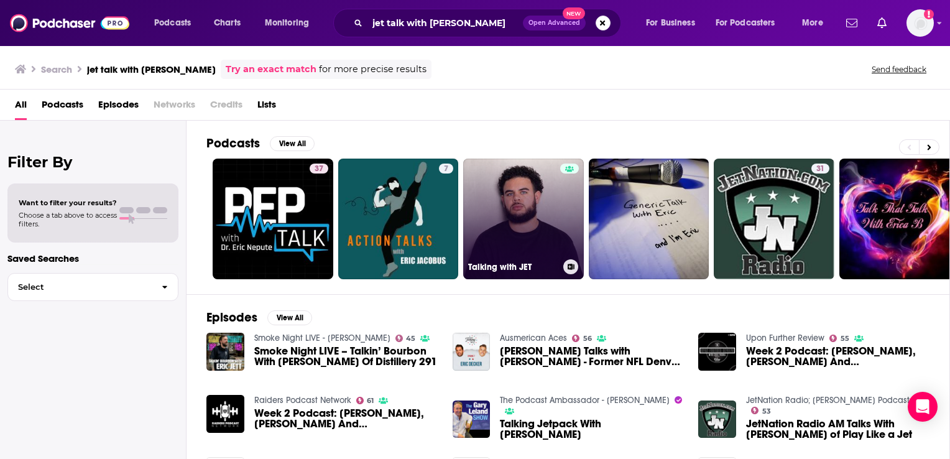
click at [537, 213] on link "Talking with JET" at bounding box center [523, 219] width 121 height 121
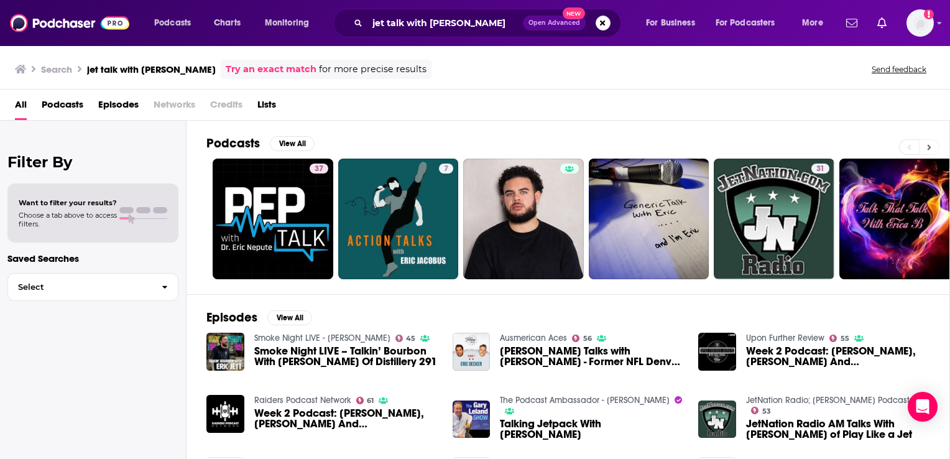
click at [937, 147] on button at bounding box center [929, 147] width 21 height 16
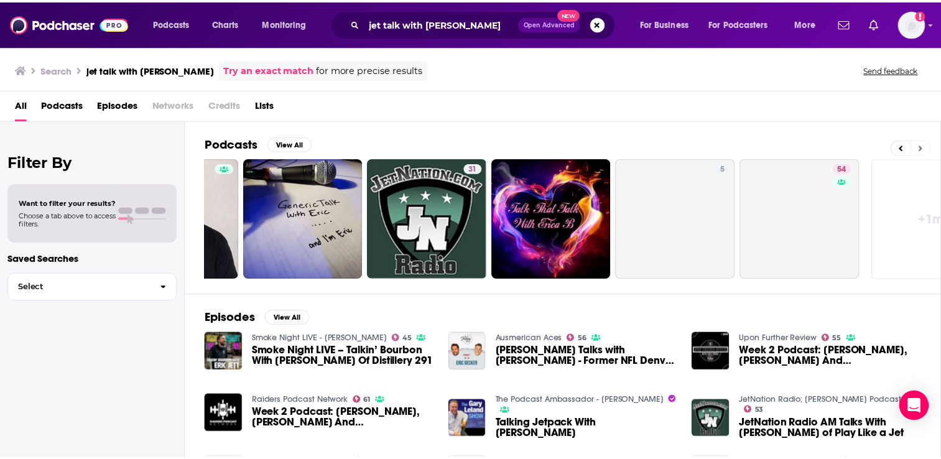
scroll to position [0, 398]
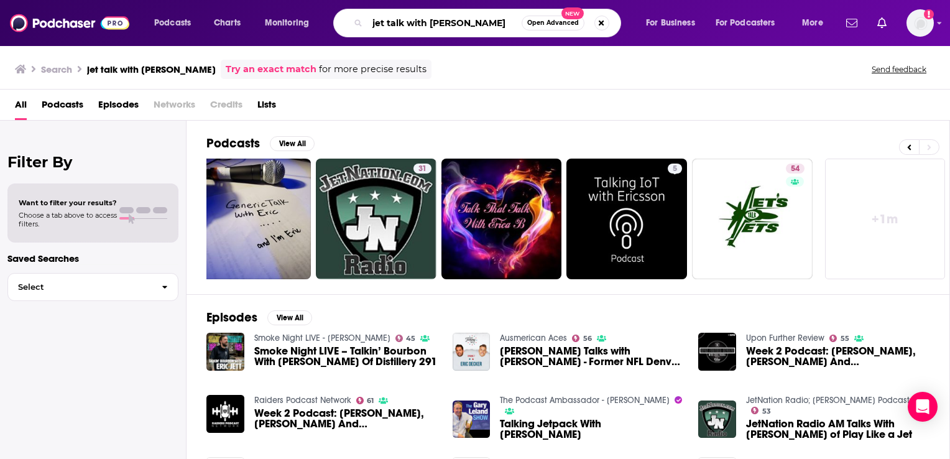
drag, startPoint x: 455, startPoint y: 21, endPoint x: 369, endPoint y: 16, distance: 86.0
click at [368, 16] on input "jet talk with [PERSON_NAME]" at bounding box center [445, 23] width 154 height 20
type input "the vinyl guide"
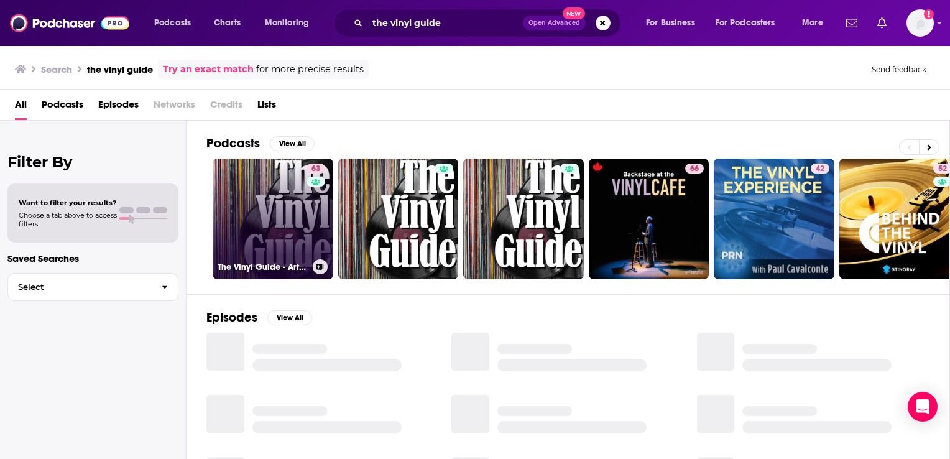
click at [284, 194] on link "63 The Vinyl Guide - Artist Interviews for Record Collectors and Music Nerds" at bounding box center [273, 219] width 121 height 121
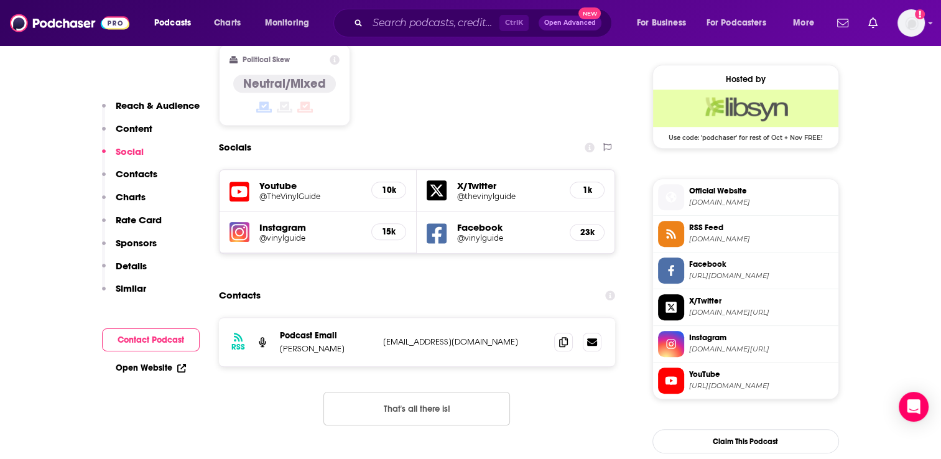
scroll to position [995, 0]
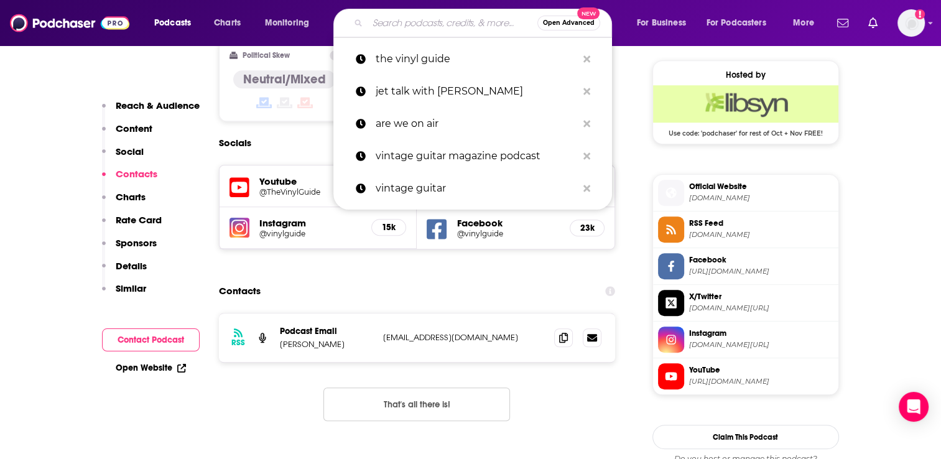
click at [443, 20] on input "Search podcasts, credits, & more..." at bounding box center [453, 23] width 170 height 20
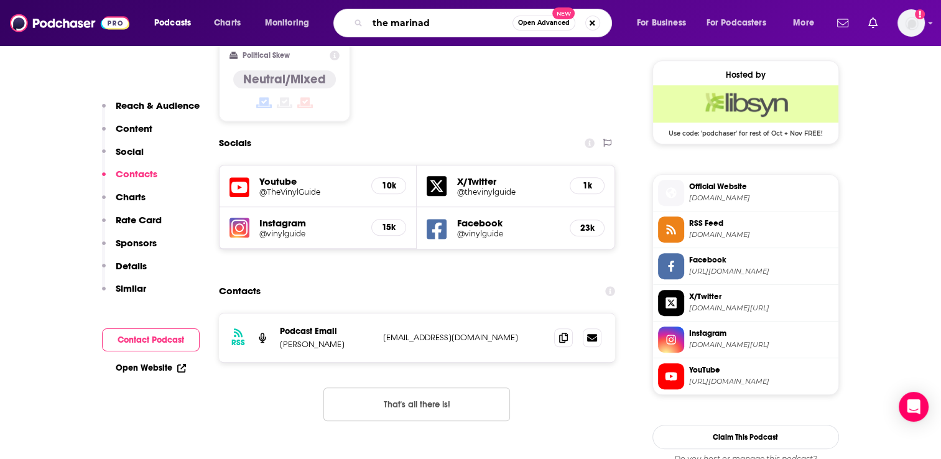
type input "the marinade"
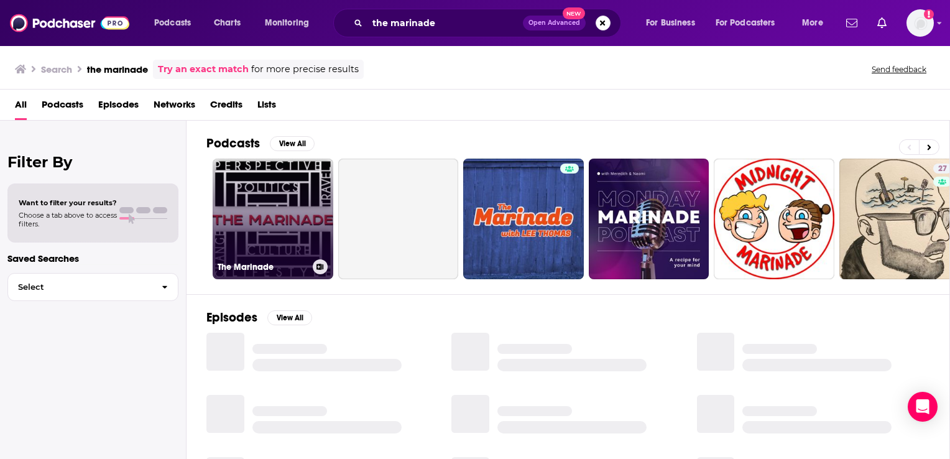
click at [274, 193] on link "The Marinade" at bounding box center [273, 219] width 121 height 121
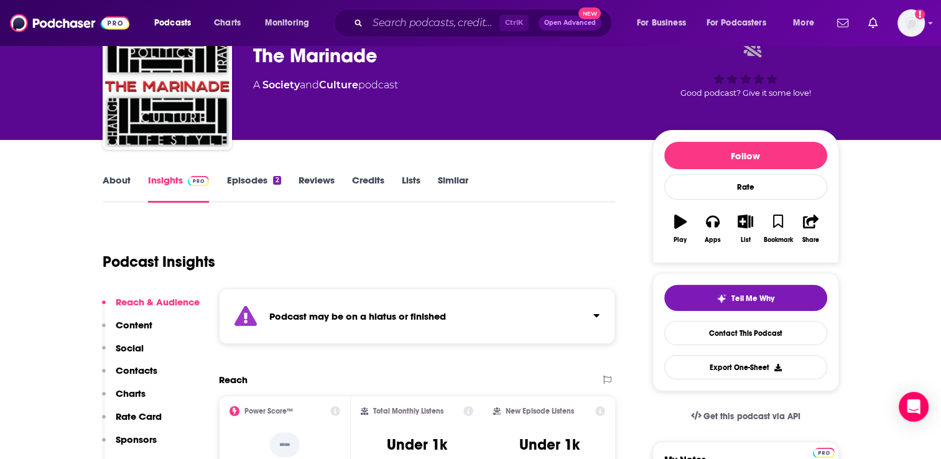
scroll to position [124, 0]
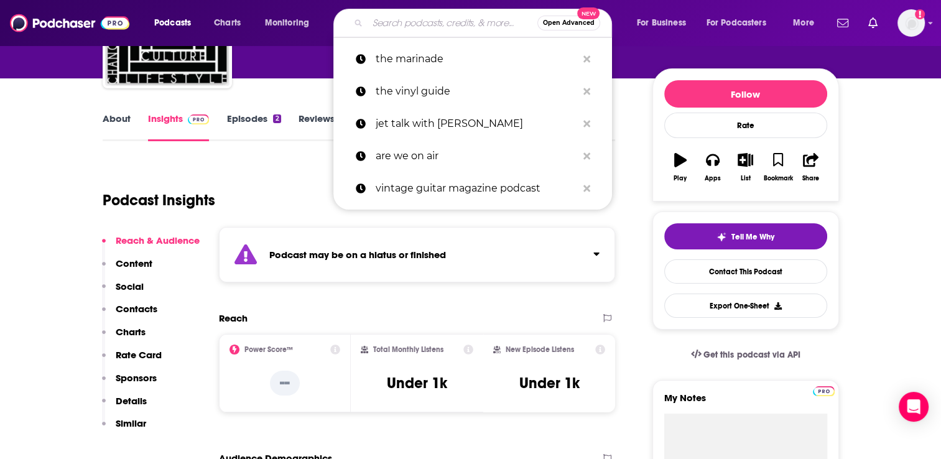
click at [410, 17] on input "Search podcasts, credits, & more..." at bounding box center [453, 23] width 170 height 20
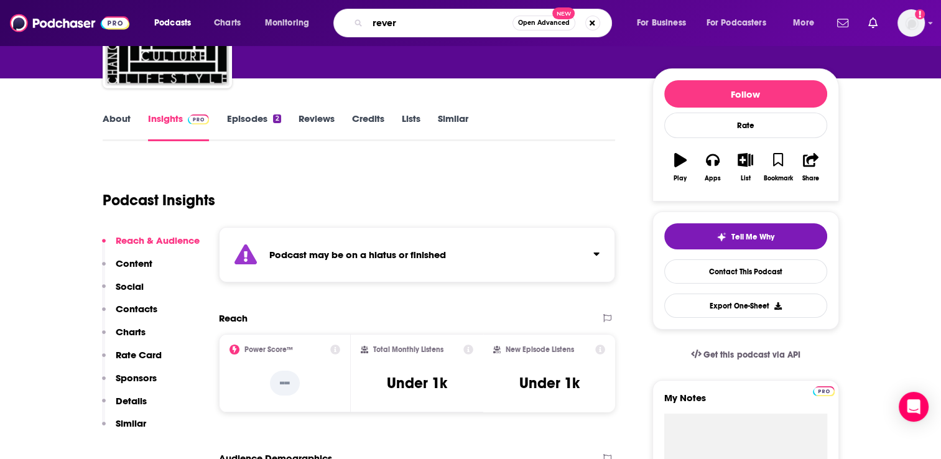
type input "reverb"
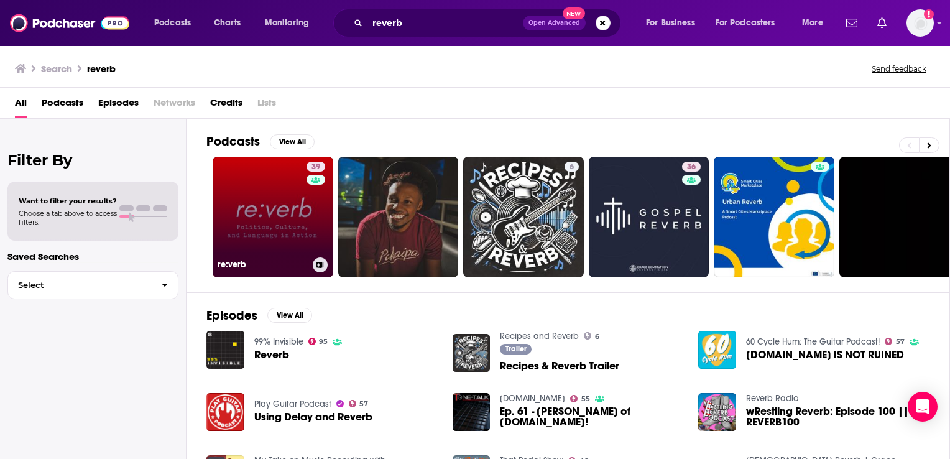
click at [278, 193] on link "39 re:verb" at bounding box center [273, 217] width 121 height 121
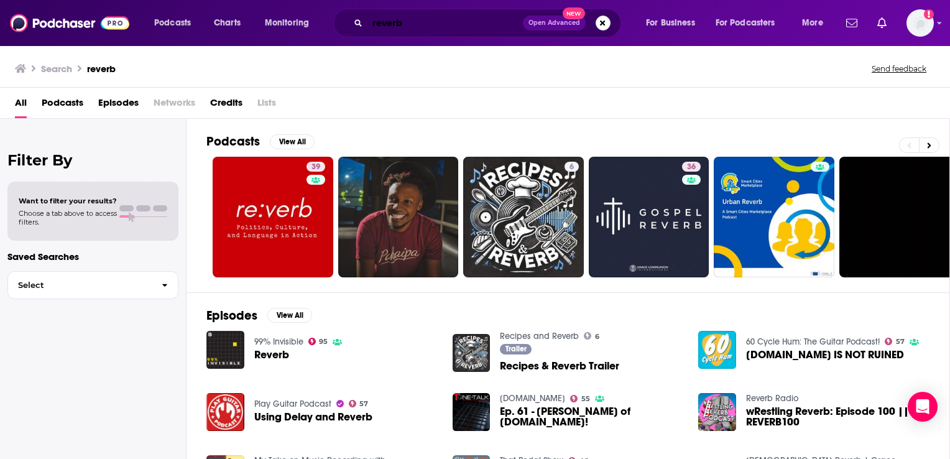
click at [386, 20] on input "reverb" at bounding box center [445, 23] width 155 height 20
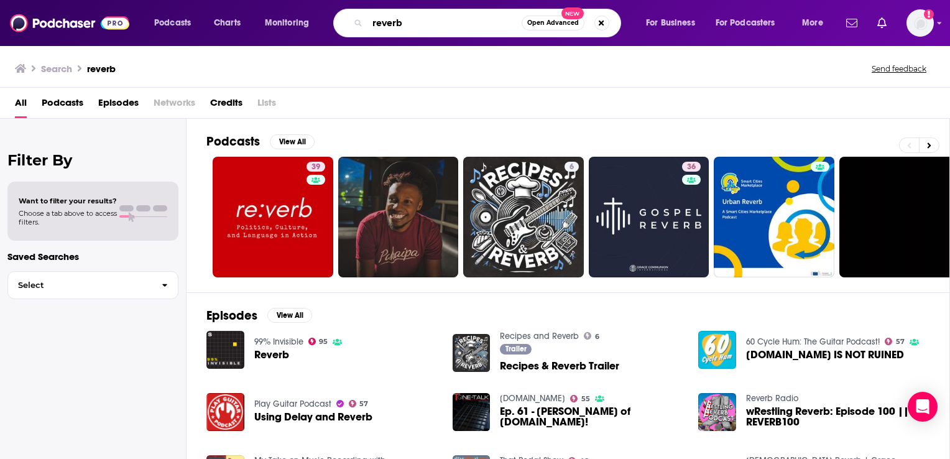
click at [386, 20] on input "reverb" at bounding box center [445, 23] width 154 height 20
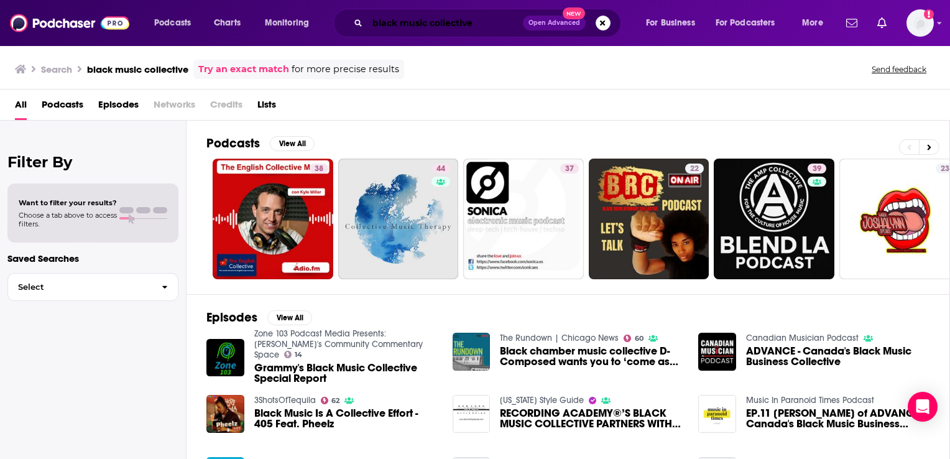
click at [429, 25] on input "black music collective" at bounding box center [445, 23] width 155 height 20
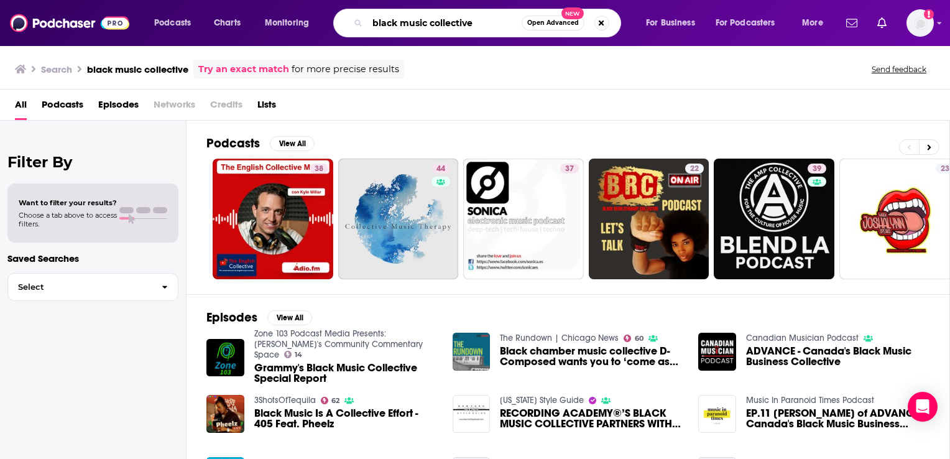
click at [429, 25] on input "black music collective" at bounding box center [445, 23] width 154 height 20
type input "hits daily double"
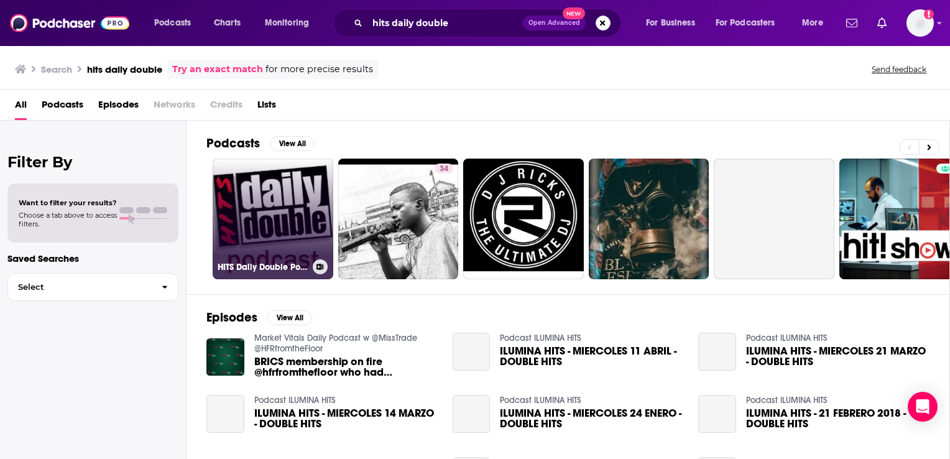
click at [286, 208] on link "HITS Daily Double Podcast" at bounding box center [273, 219] width 121 height 121
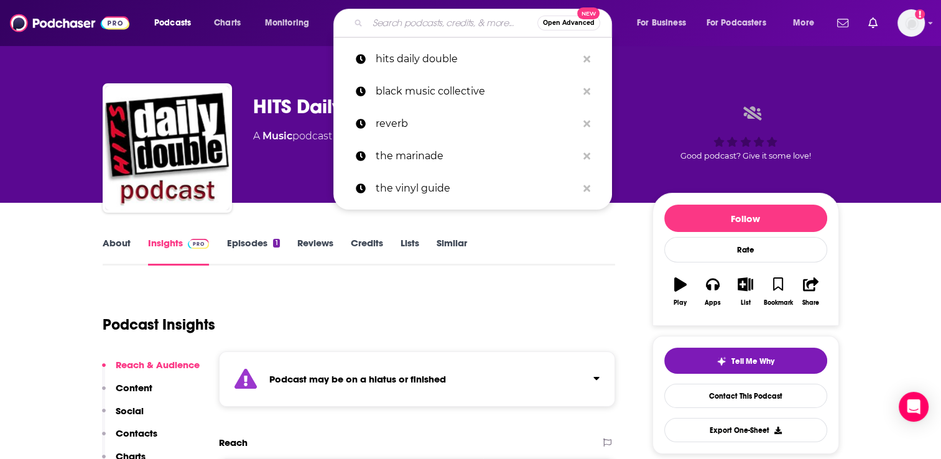
click at [424, 24] on input "Search podcasts, credits, & more..." at bounding box center [453, 23] width 170 height 20
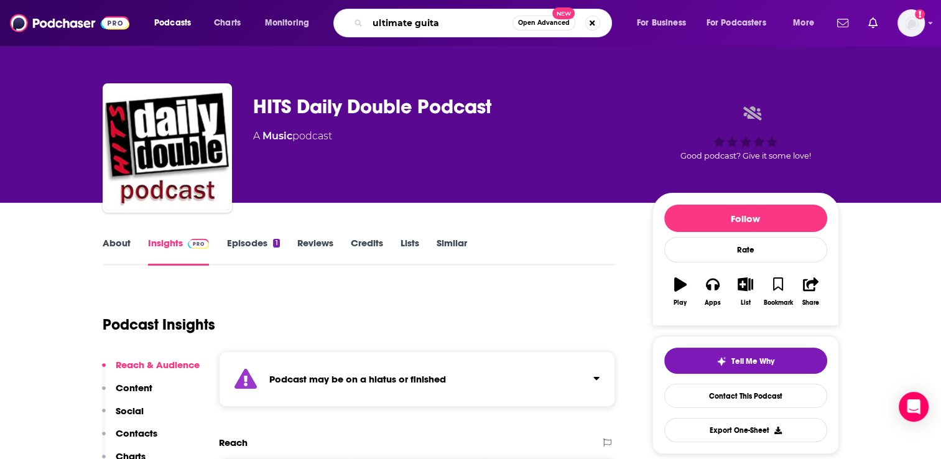
type input "ultimate guitar"
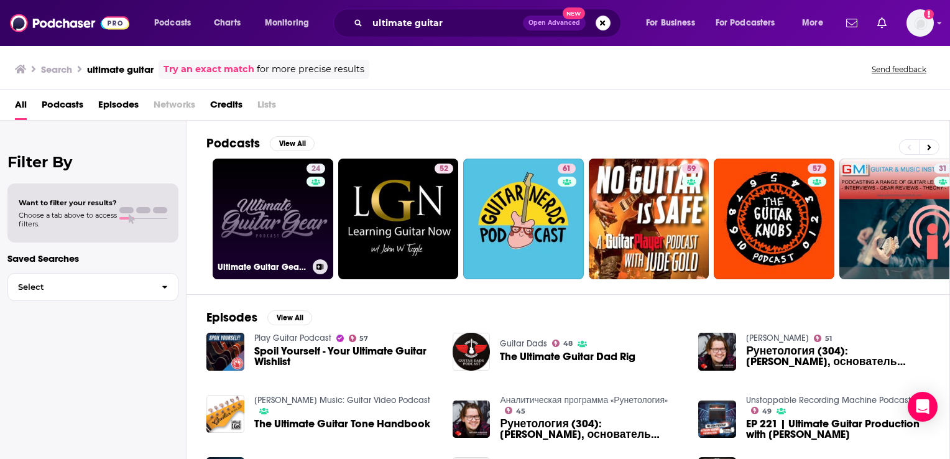
click at [271, 185] on link "24 Ultimate Guitar Gear Podcast" at bounding box center [273, 219] width 121 height 121
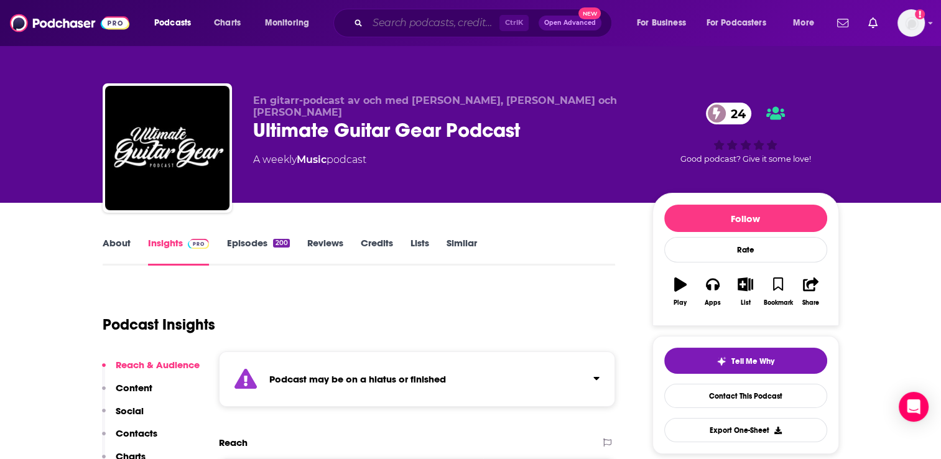
click at [411, 27] on input "Search podcasts, credits, & more..." at bounding box center [434, 23] width 132 height 20
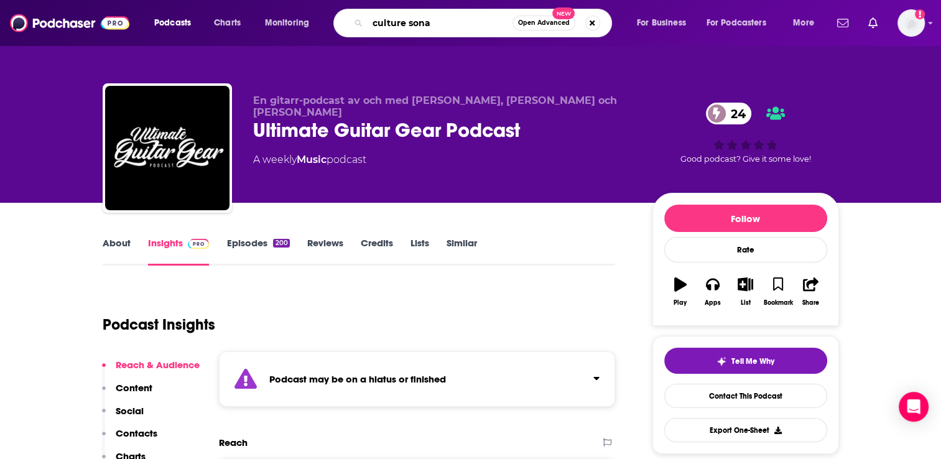
type input "culture sonar"
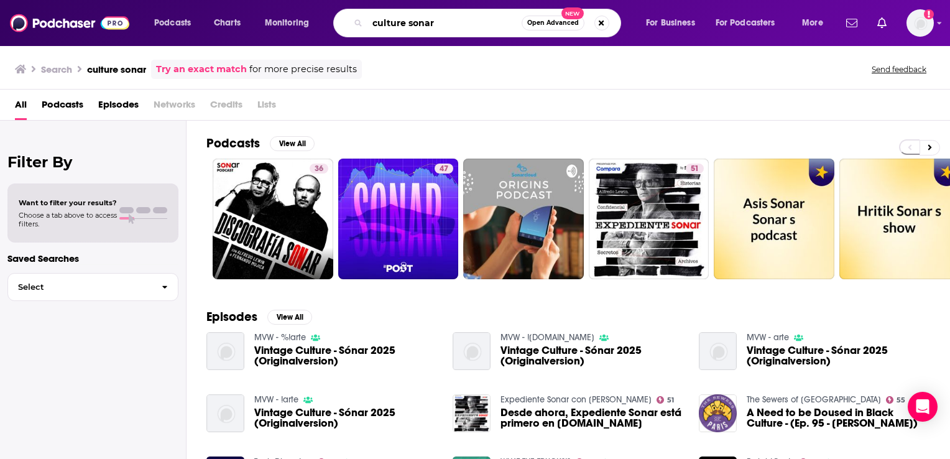
click at [376, 24] on input "culture sonar" at bounding box center [445, 23] width 154 height 20
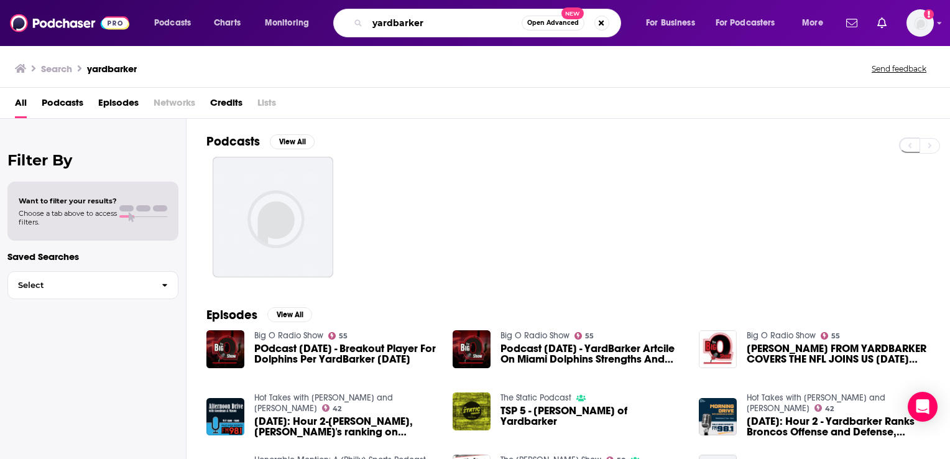
click at [403, 23] on input "yardbarker" at bounding box center [445, 23] width 154 height 20
type input "discogs"
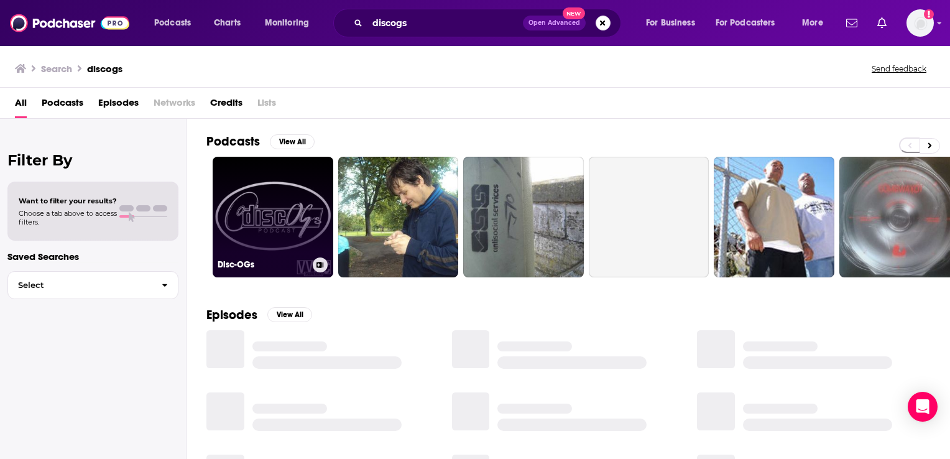
click at [261, 193] on link "Disc-OGs" at bounding box center [273, 217] width 121 height 121
